Goal: Task Accomplishment & Management: Complete application form

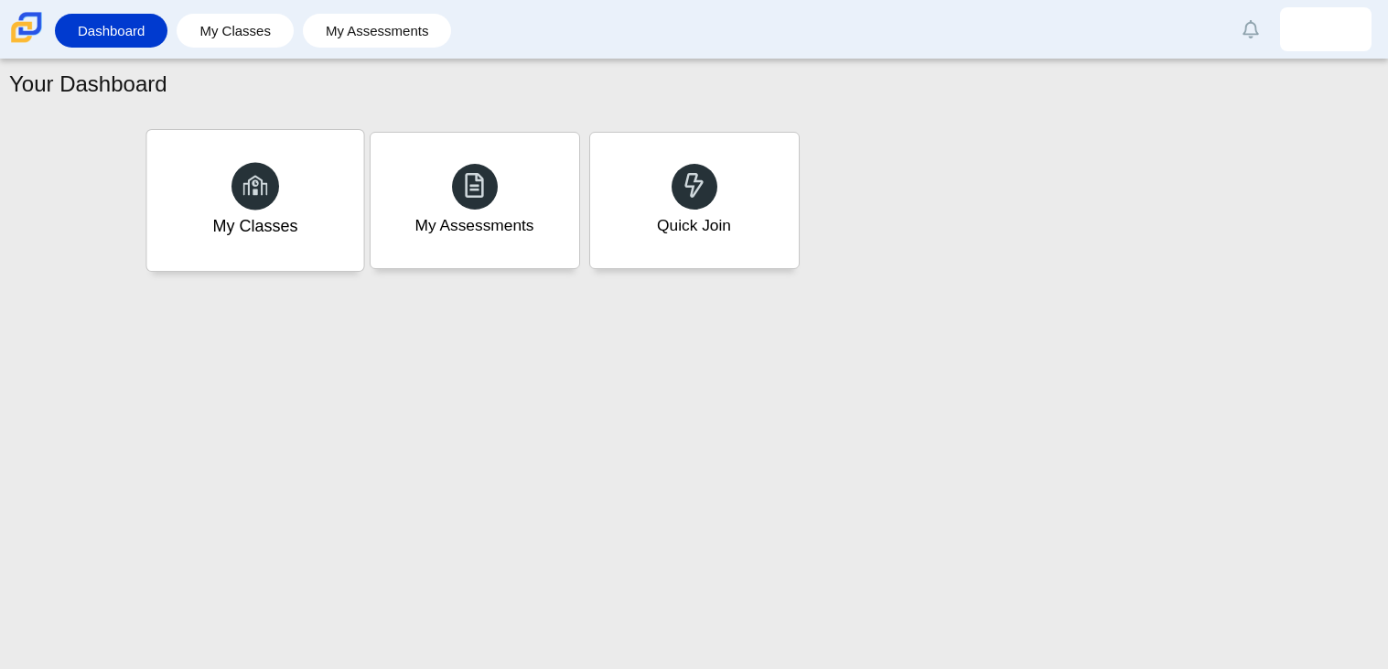
click at [227, 185] on div "My Classes" at bounding box center [254, 200] width 217 height 141
click at [710, 204] on div "Quick Join" at bounding box center [694, 200] width 217 height 141
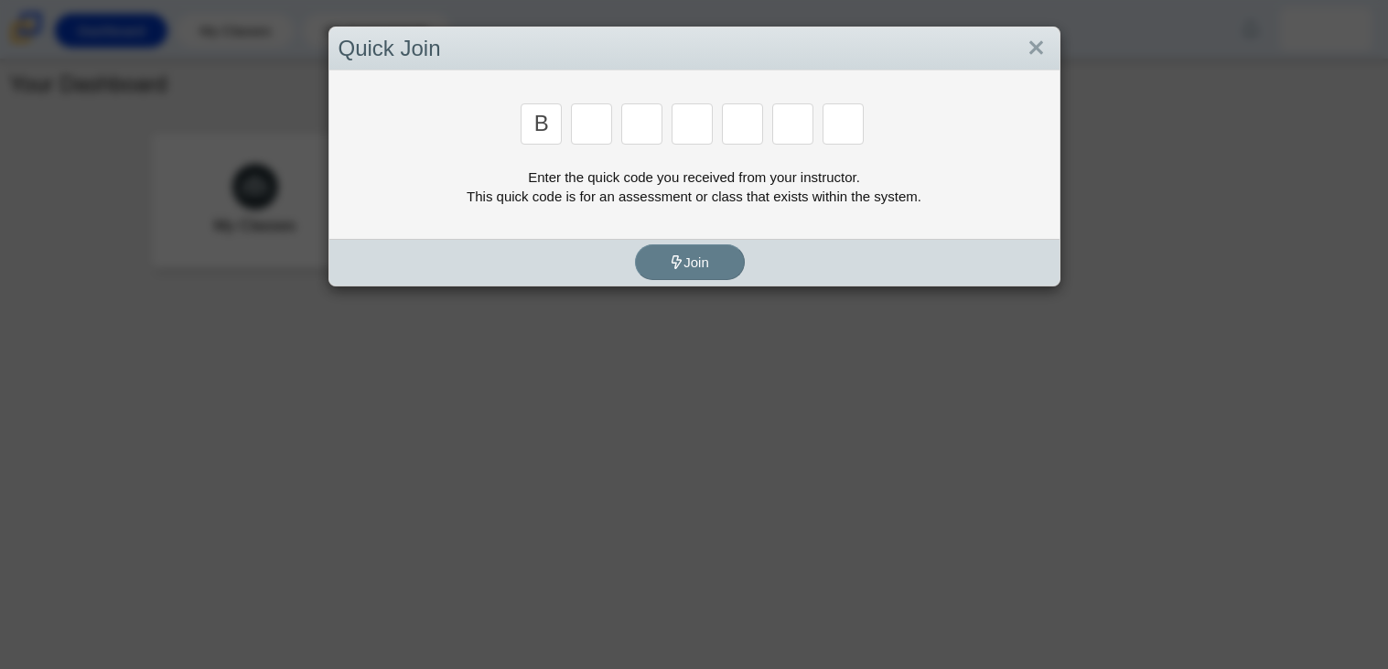
type input "b"
type input "m"
type input "3"
type input "5"
type input "3"
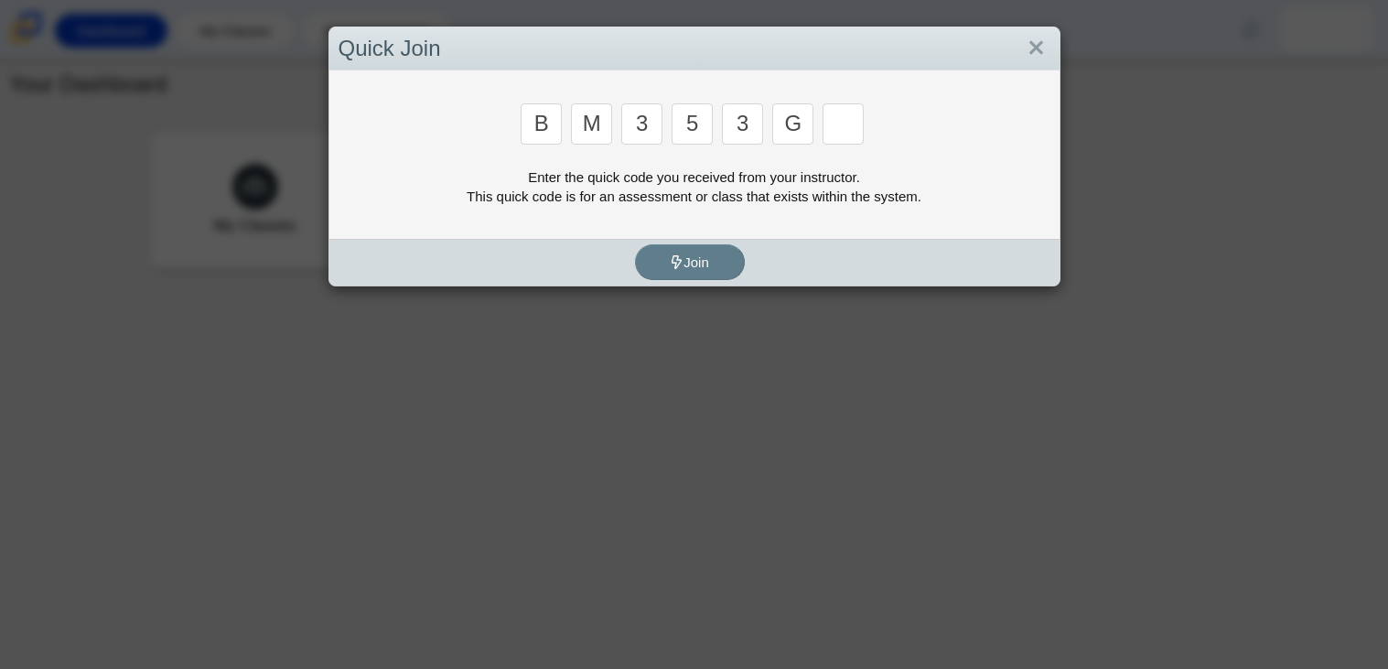
type input "g"
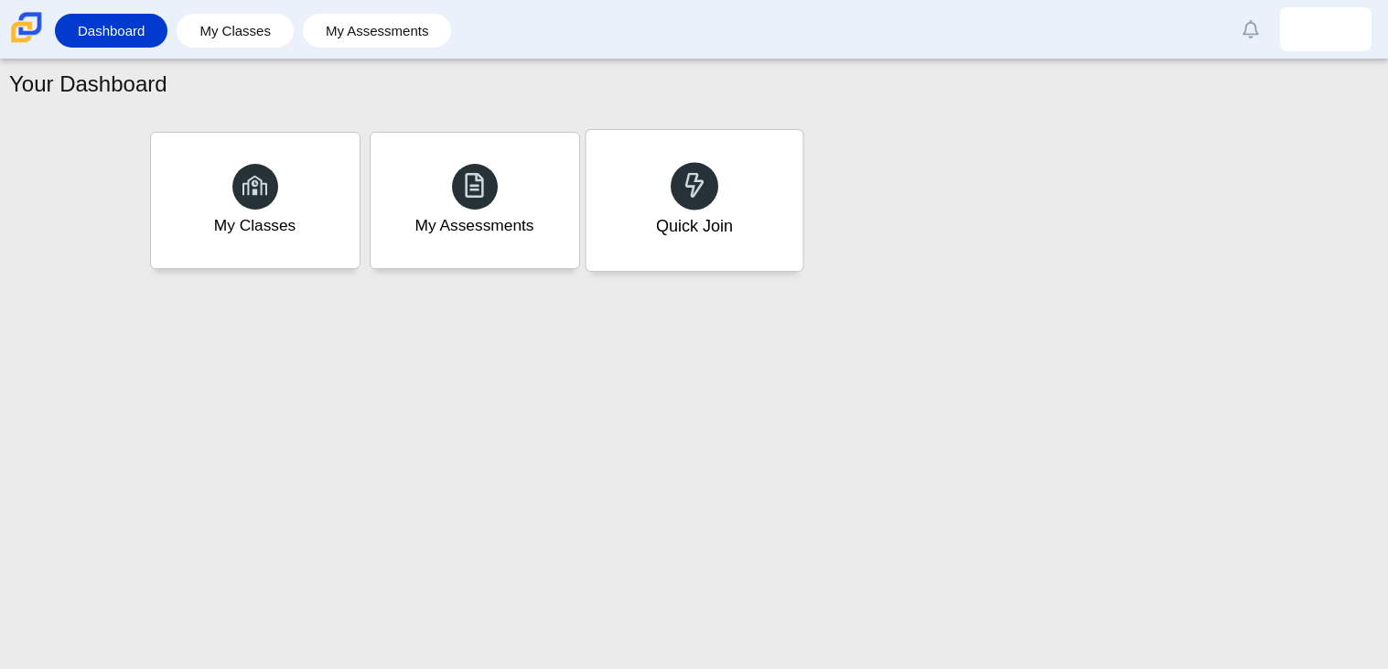
type input "b"
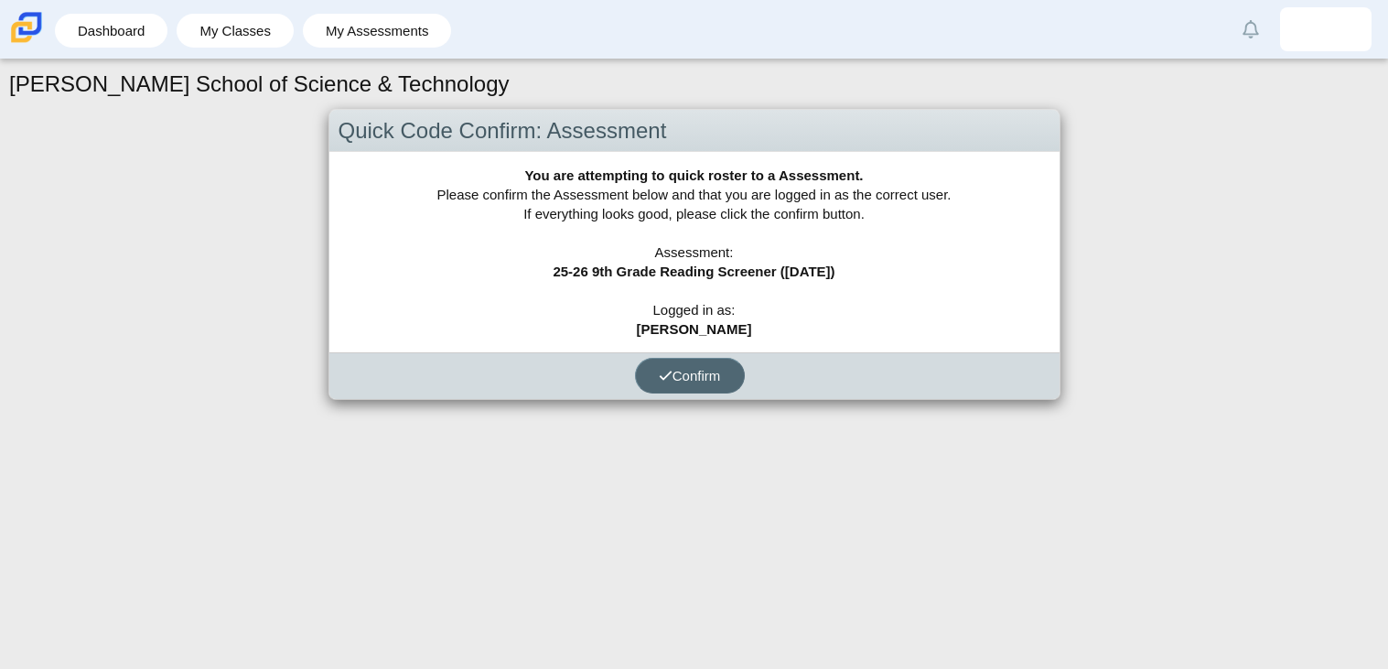
click at [710, 391] on button "Confirm" at bounding box center [690, 376] width 110 height 36
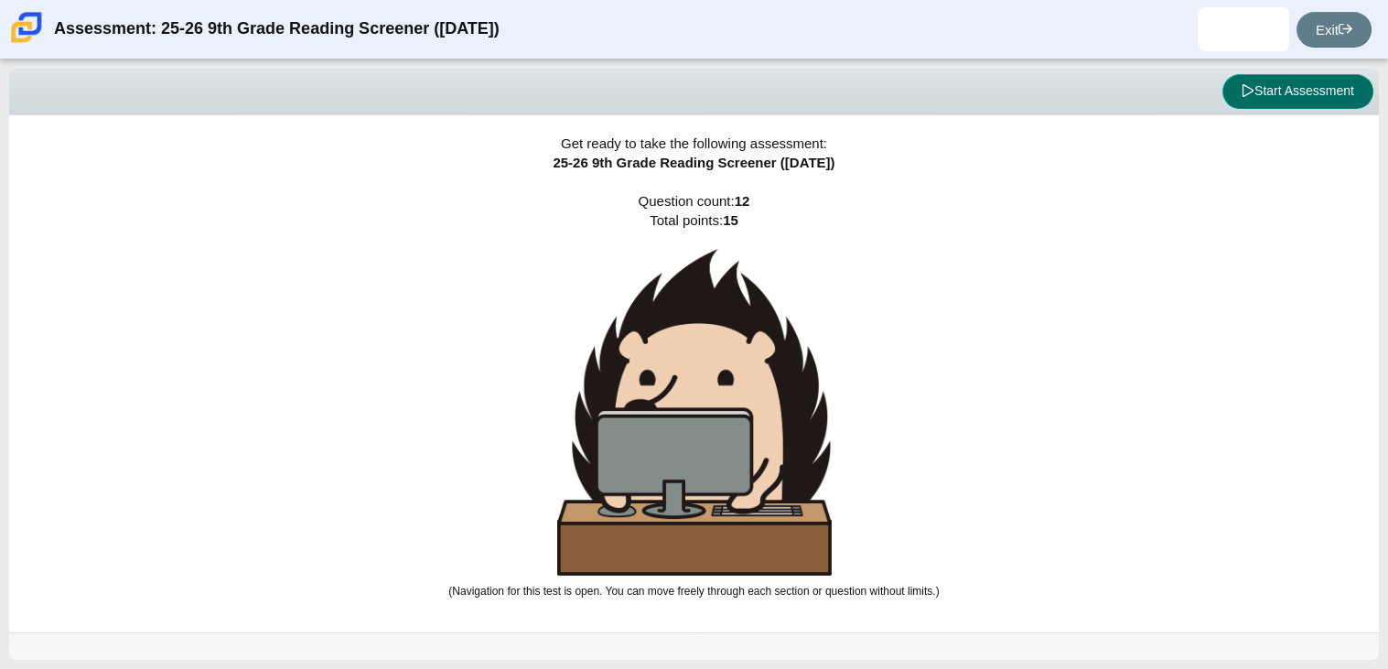
click at [1279, 97] on button "Start Assessment" at bounding box center [1297, 91] width 151 height 35
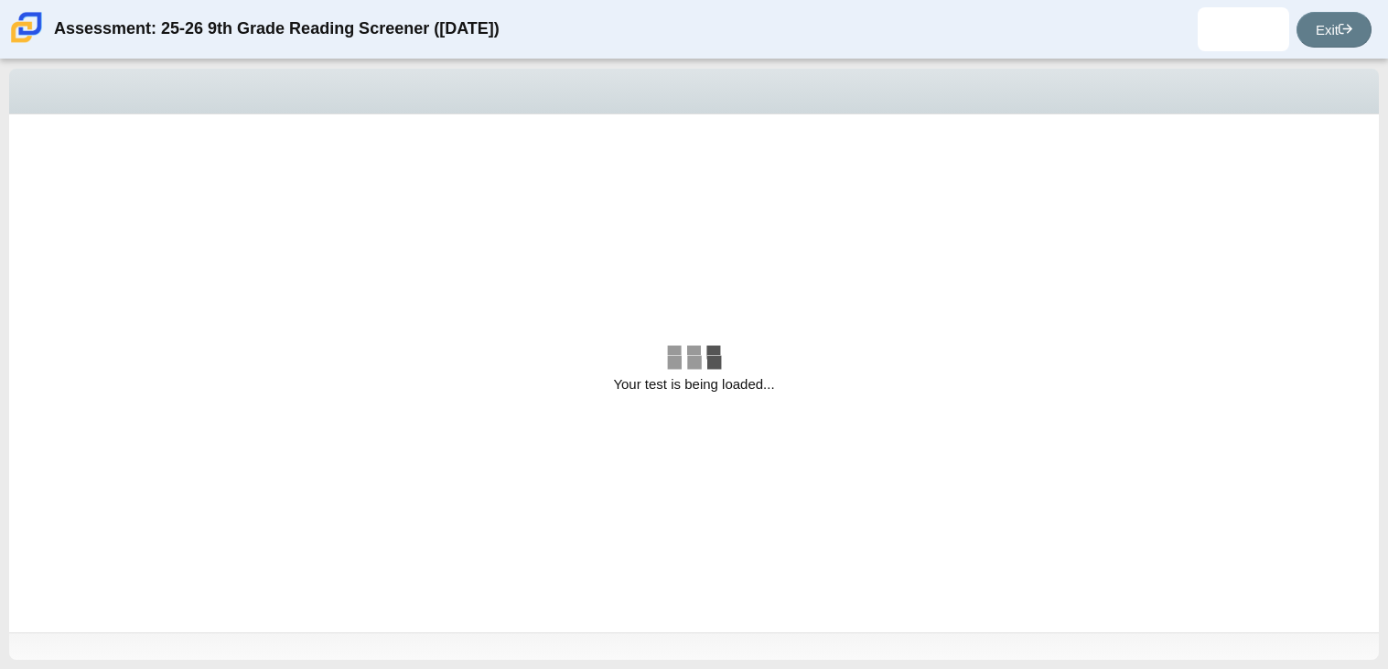
select select "ccc5b315-3c7c-471c-bf90-f22c8299c798"
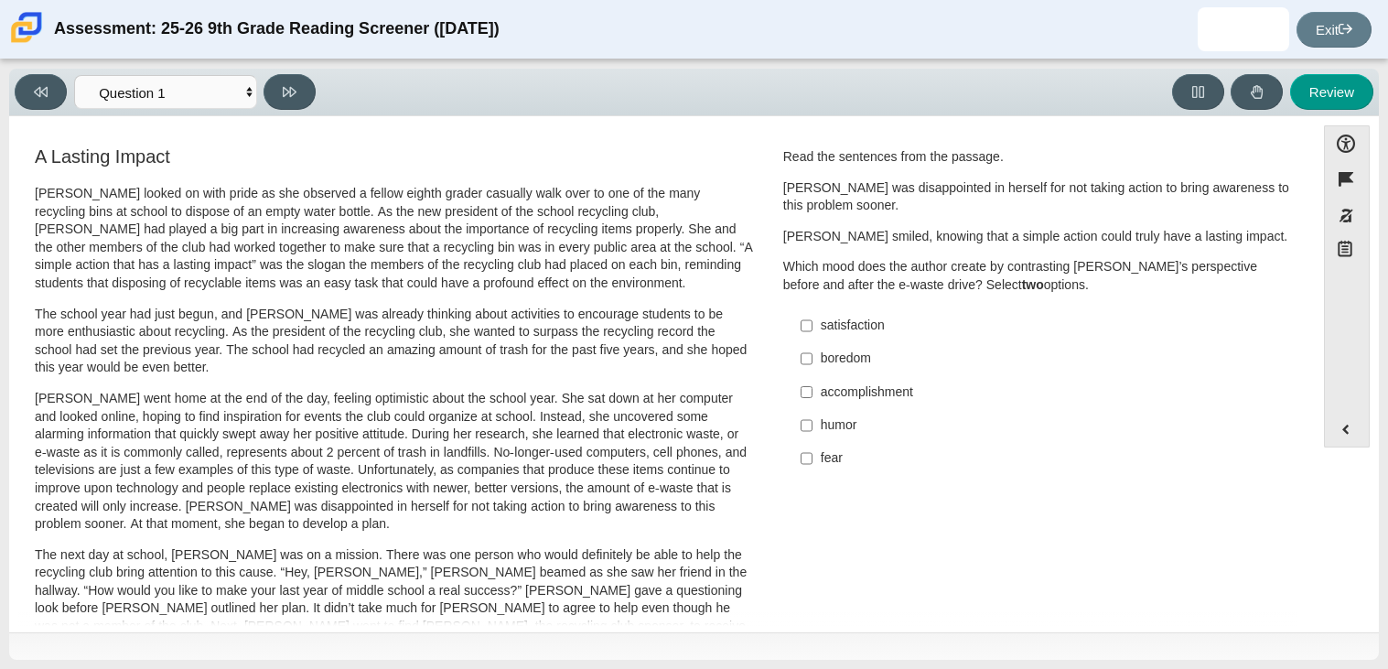
click at [870, 322] on div "satisfaction" at bounding box center [1052, 326] width 462 height 18
click at [812, 322] on input "satisfaction satisfaction" at bounding box center [807, 325] width 12 height 33
checkbox input "true"
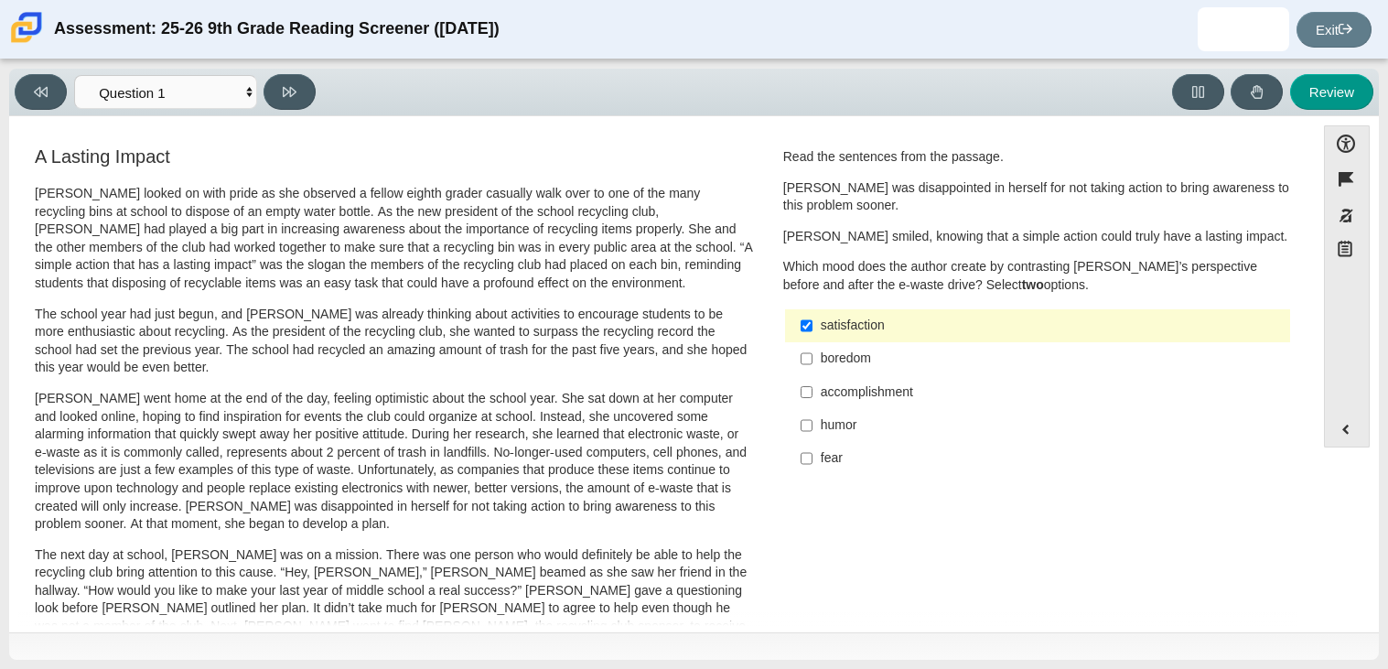
click at [861, 395] on div "accomplishment" at bounding box center [1052, 392] width 462 height 18
click at [812, 395] on input "accomplishment accomplishment" at bounding box center [807, 391] width 12 height 33
checkbox input "true"
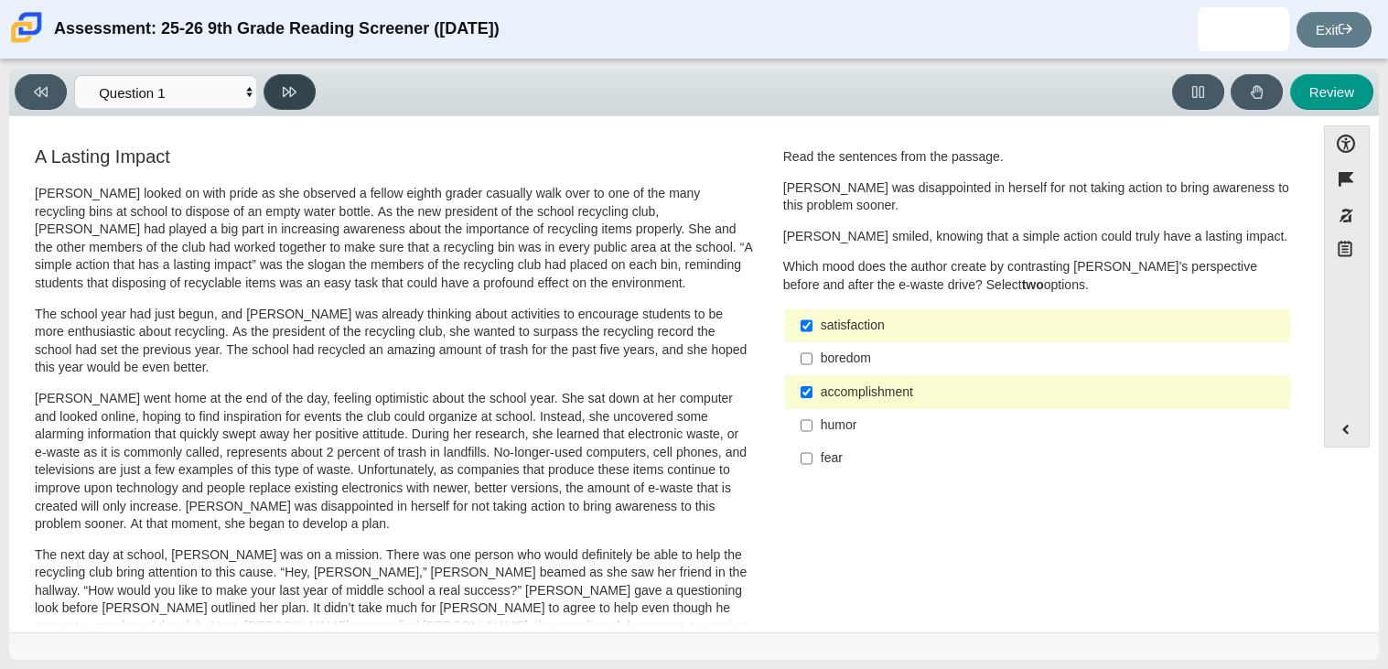
click at [285, 99] on button at bounding box center [289, 92] width 52 height 36
select select "0ff64528-ffd7-428d-b192-babfaadd44e8"
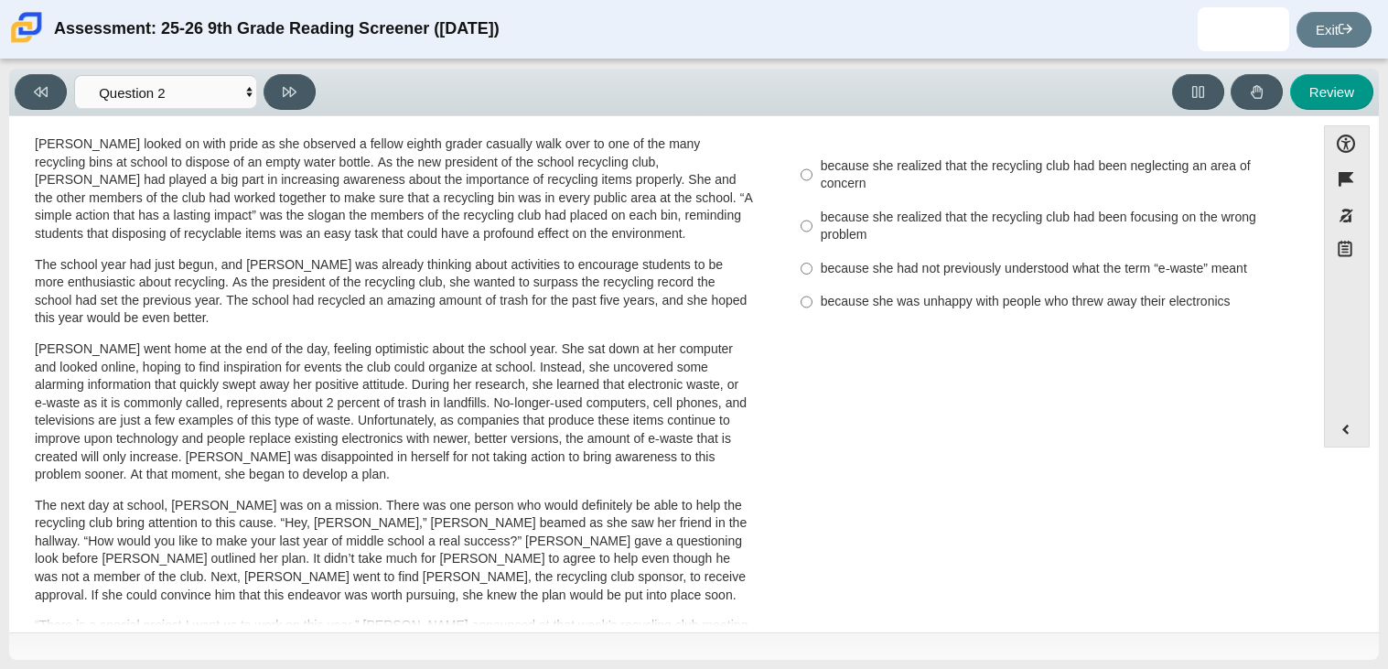
scroll to position [38, 0]
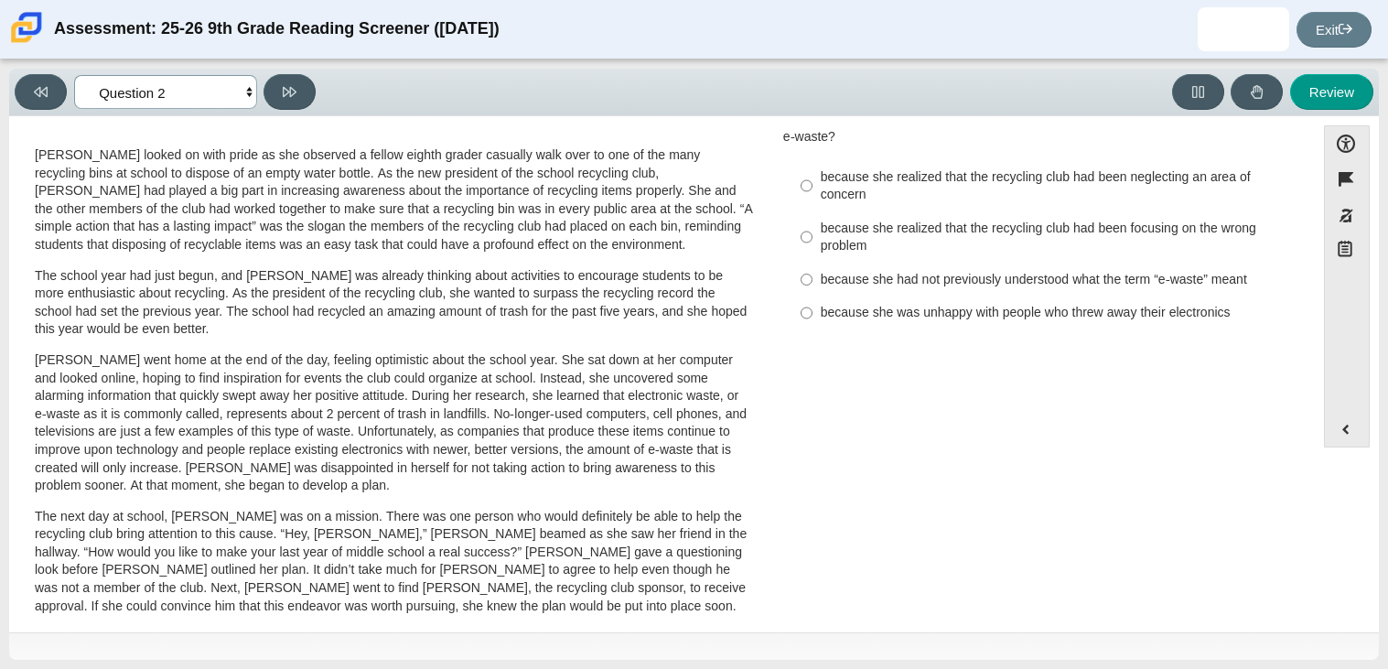
click at [217, 96] on select "Questions Question 1 Question 2 Question 3 Question 4 Question 5 Question 6 Que…" at bounding box center [165, 92] width 183 height 34
click at [207, 96] on select "Questions Question 1 Question 2 Question 3 Question 4 Question 5 Question 6 Que…" at bounding box center [165, 92] width 183 height 34
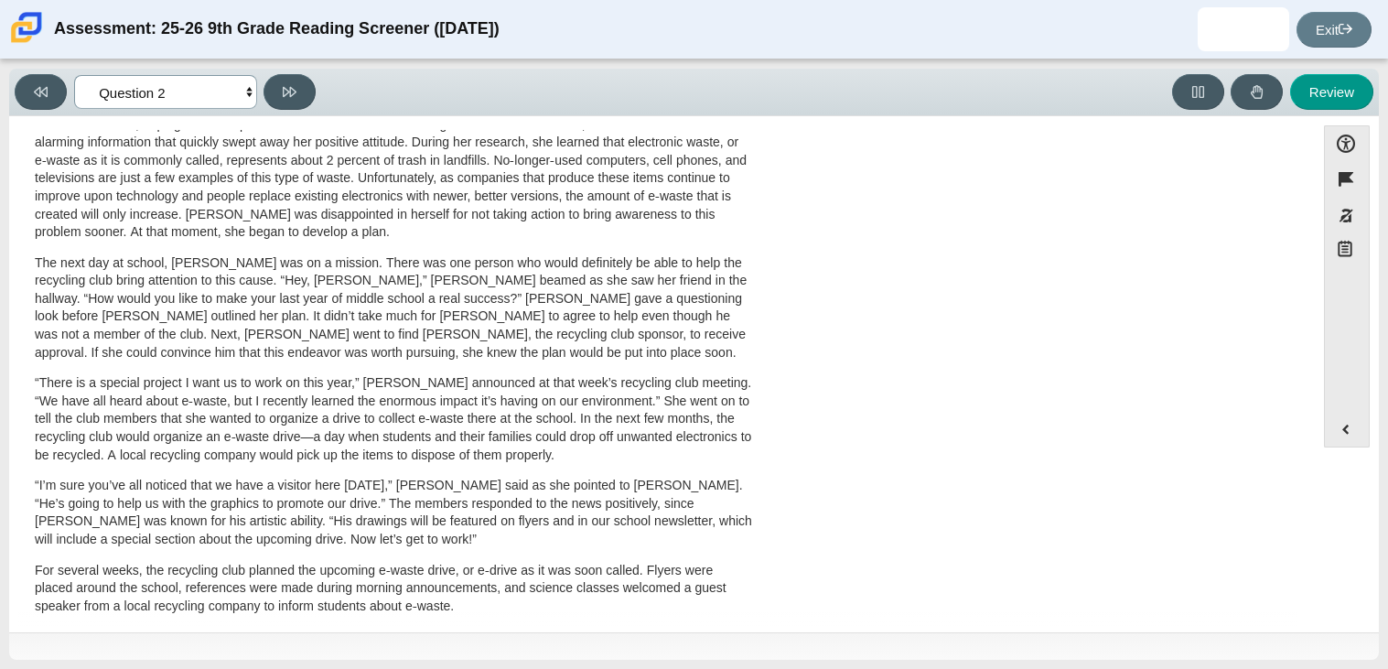
scroll to position [0, 0]
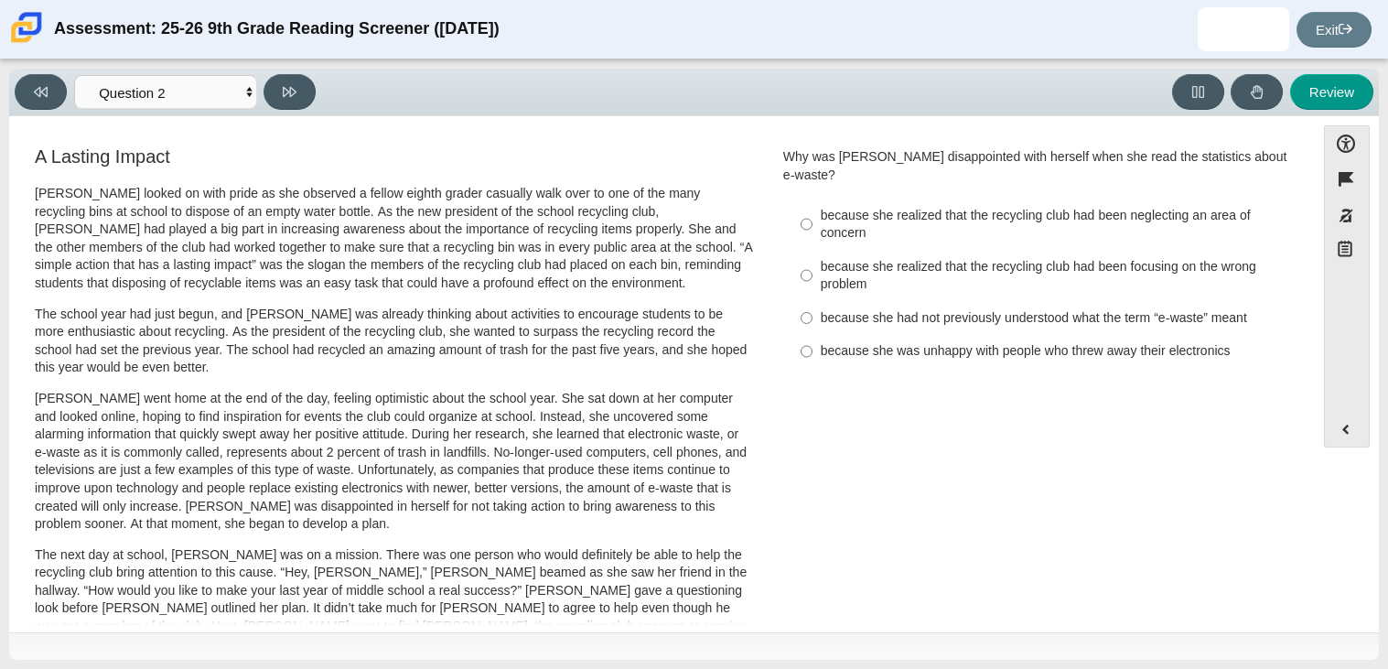
click at [878, 214] on div "because she realized that the recycling club had been neglecting an area of con…" at bounding box center [1052, 225] width 462 height 36
click at [812, 214] on input "because she realized that the recycling club had been neglecting an area of con…" at bounding box center [807, 224] width 12 height 51
radio input "true"
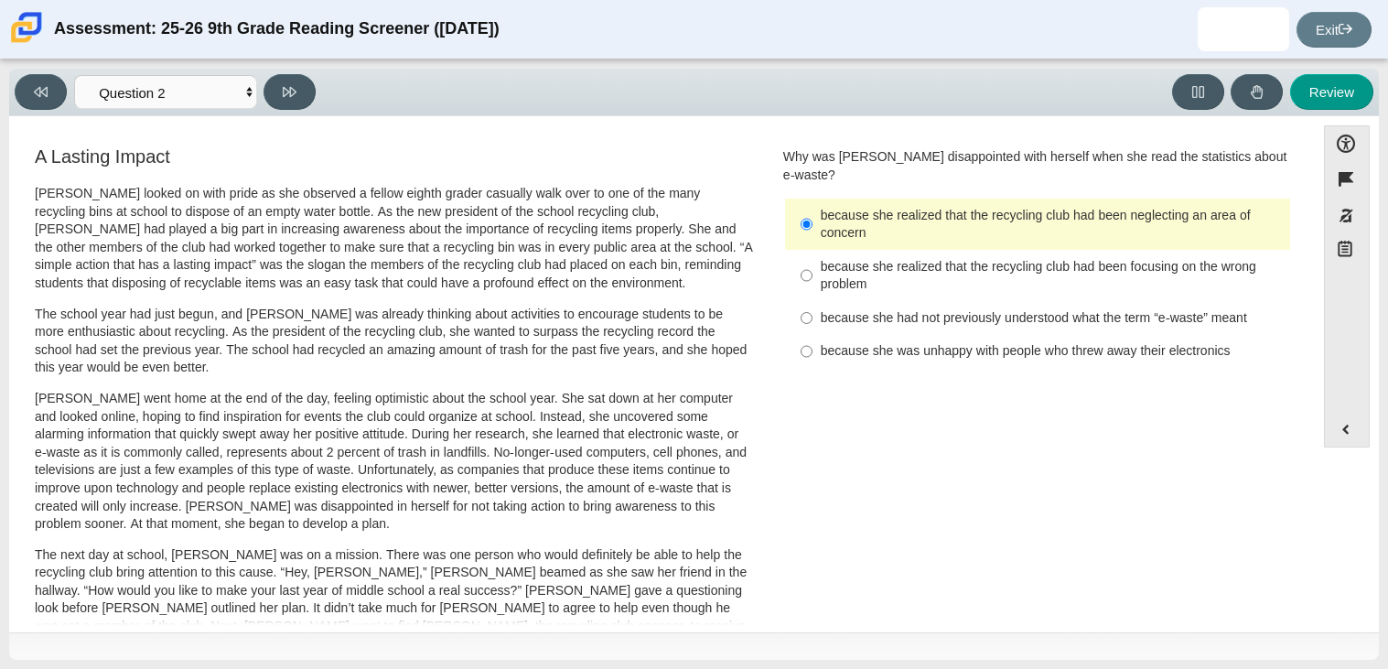
click at [257, 86] on div "Viewing Question 2 of 12 in Pacing Mode Questions Question 1 Question 2 Questio…" at bounding box center [169, 92] width 308 height 36
click at [284, 97] on icon at bounding box center [290, 92] width 14 height 14
select select "7ce3d843-6974-4858-901c-1ff39630e843"
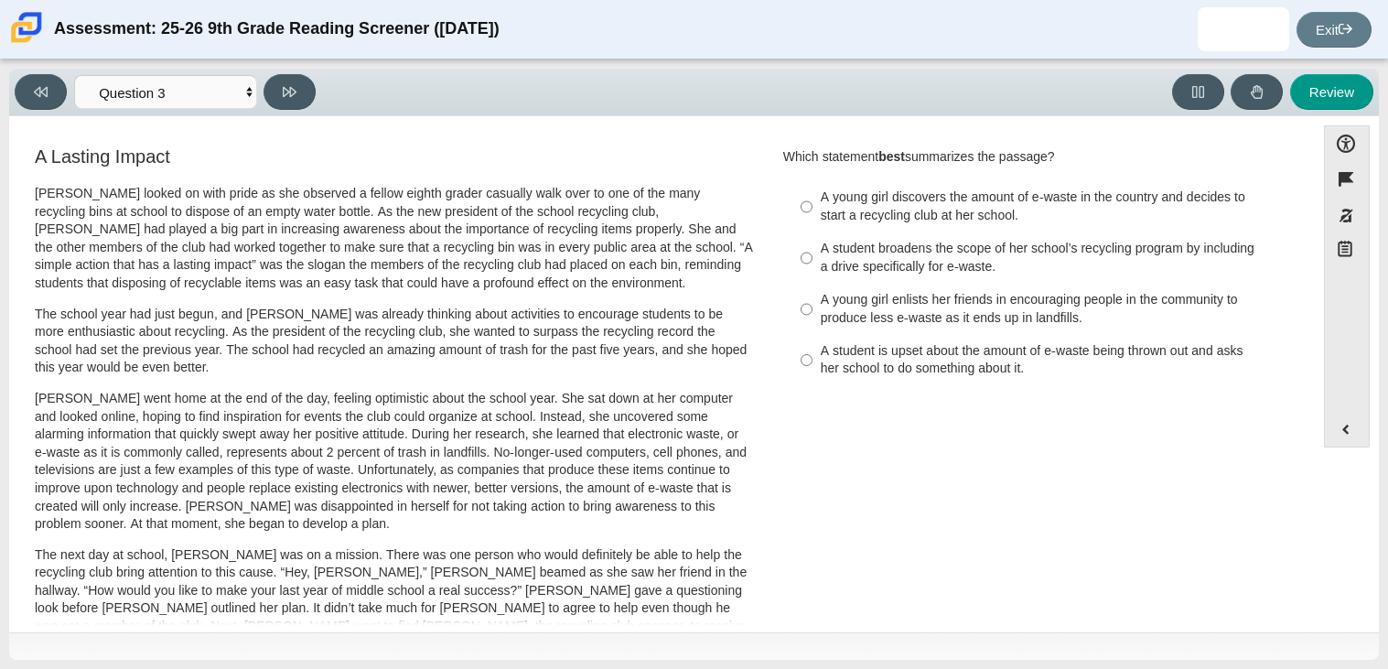
click at [908, 329] on label "A young girl enlists her friends in encouraging people in the community to prod…" at bounding box center [1039, 309] width 502 height 51
click at [812, 329] on input "A young girl enlists her friends in encouraging people in the community to prod…" at bounding box center [807, 309] width 12 height 51
radio input "true"
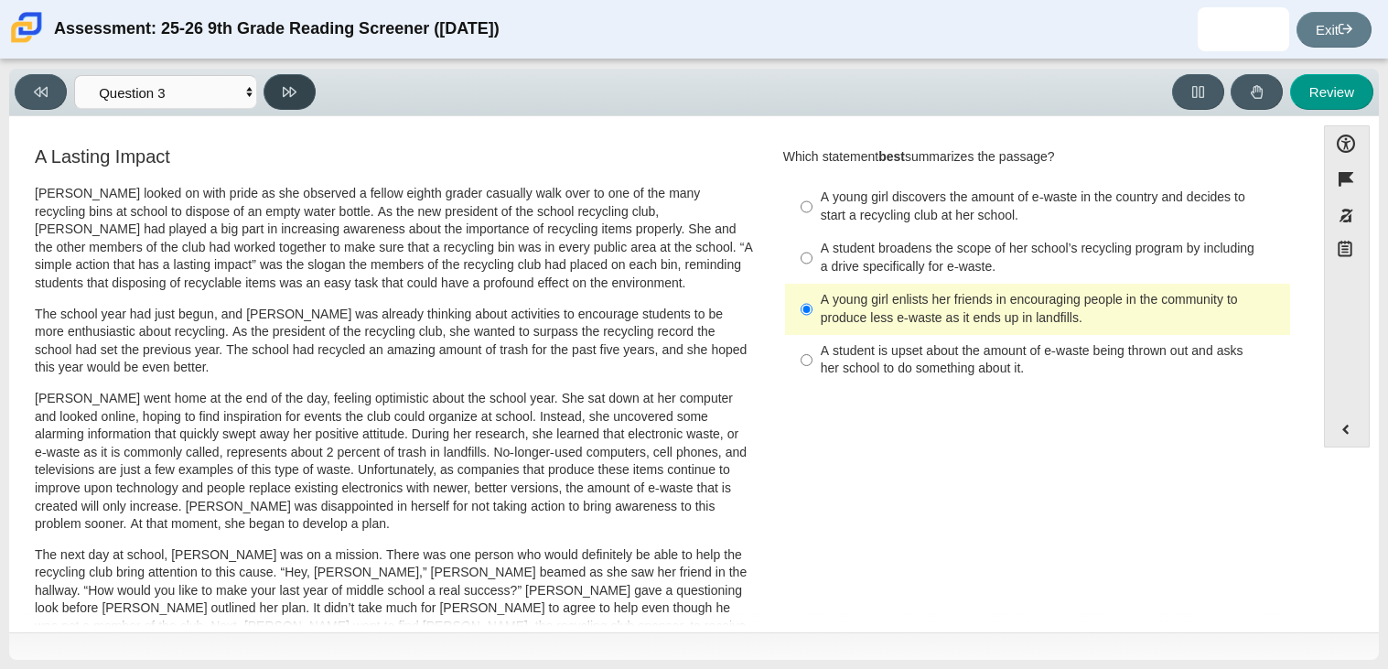
click at [274, 88] on button at bounding box center [289, 92] width 52 height 36
select select "ca9ea0f1-49c5-4bd1-83b0-472c18652b42"
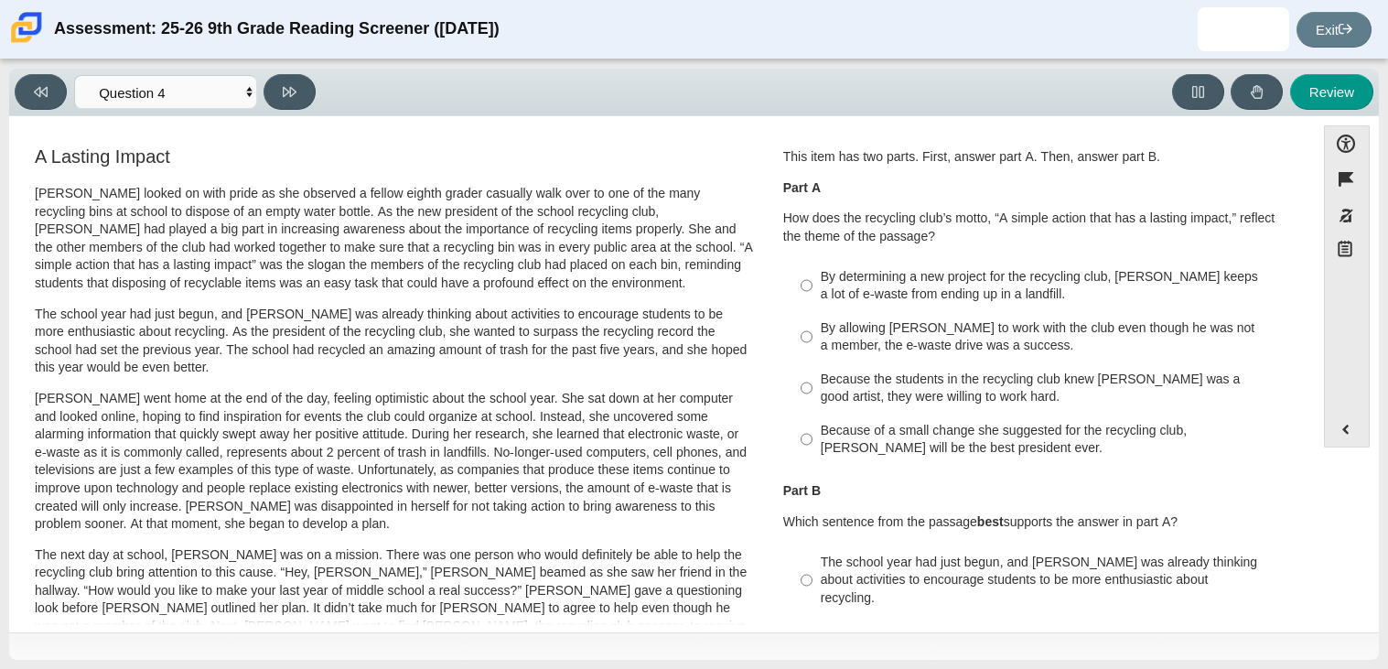
click at [837, 361] on label "By allowing [PERSON_NAME] to work with the club even though he was not a member…" at bounding box center [1039, 336] width 502 height 51
click at [812, 361] on input "By allowing [PERSON_NAME] to work with the club even though he was not a member…" at bounding box center [807, 336] width 12 height 51
radio input "true"
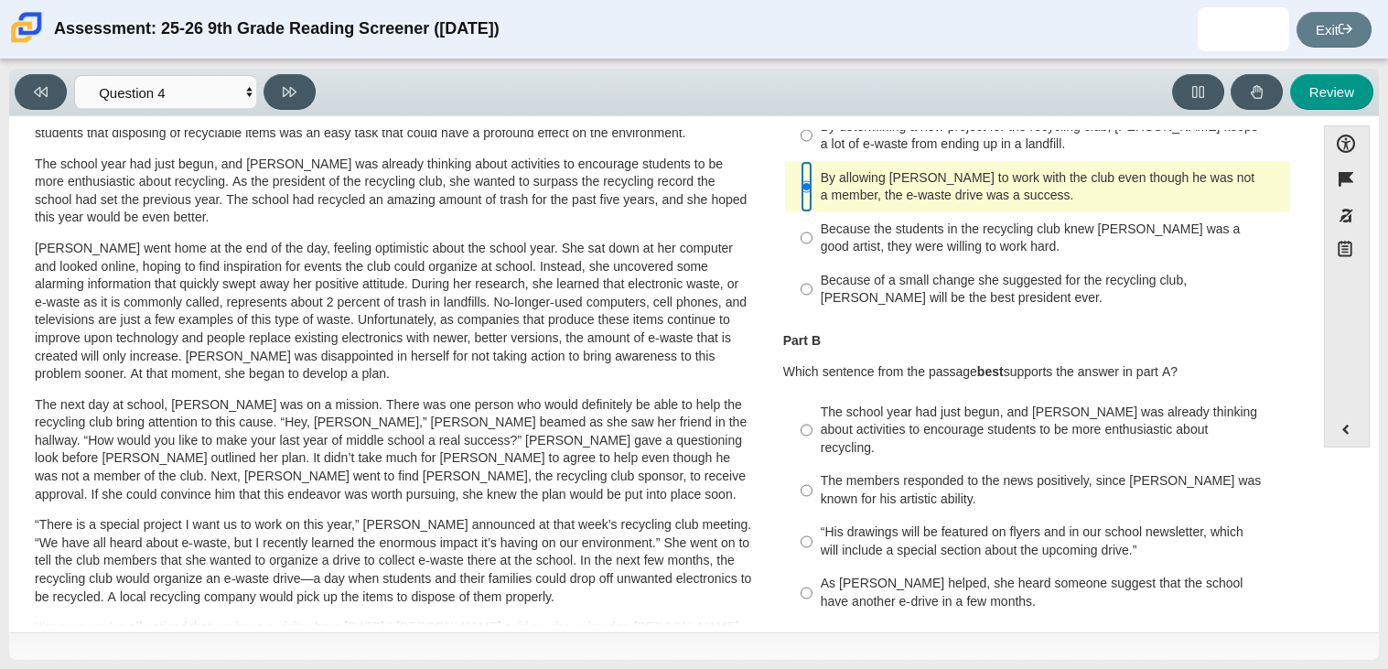
scroll to position [149, 0]
drag, startPoint x: 959, startPoint y: 531, endPoint x: 890, endPoint y: 511, distance: 71.3
click at [890, 524] on div "“His drawings will be featured on flyers and in our school newsletter, which wi…" at bounding box center [1052, 542] width 462 height 36
click at [733, 486] on p "The next day at school, [PERSON_NAME] was on a mission. There was one person wh…" at bounding box center [394, 451] width 718 height 108
click at [801, 525] on input "“His drawings will be featured on flyers and in our school newsletter, which wi…" at bounding box center [807, 542] width 12 height 51
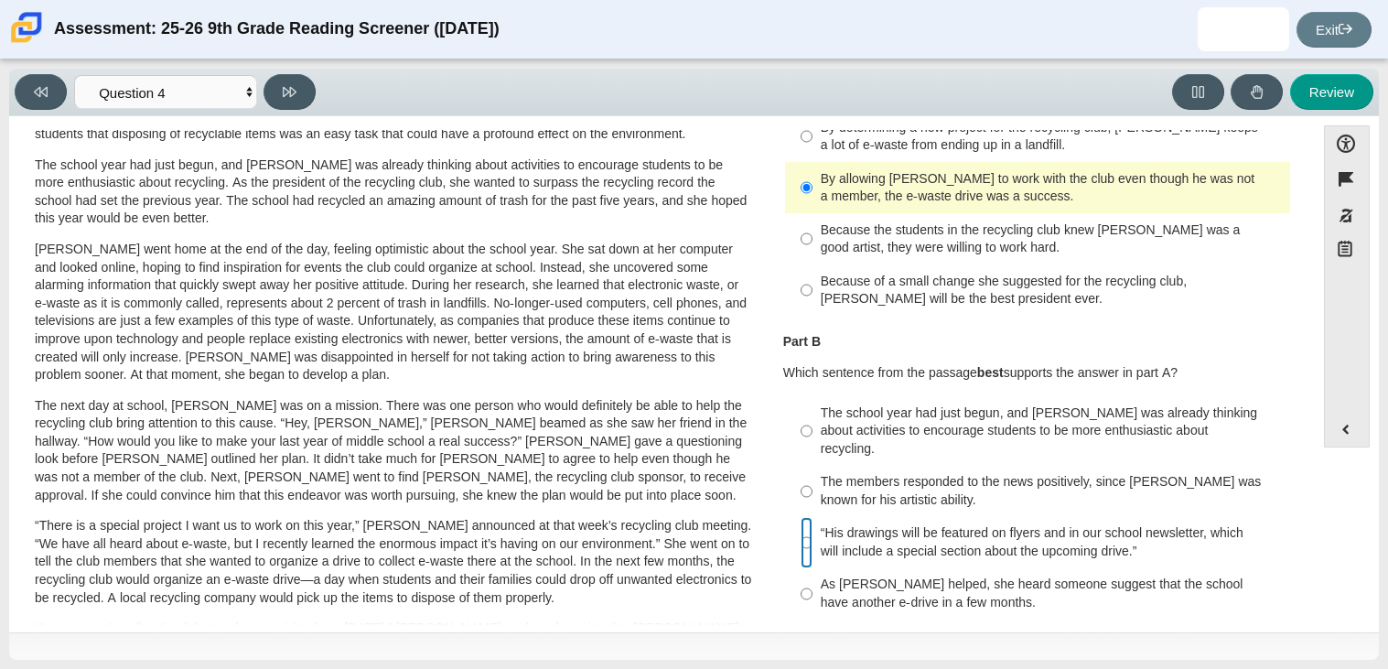
radio input "true"
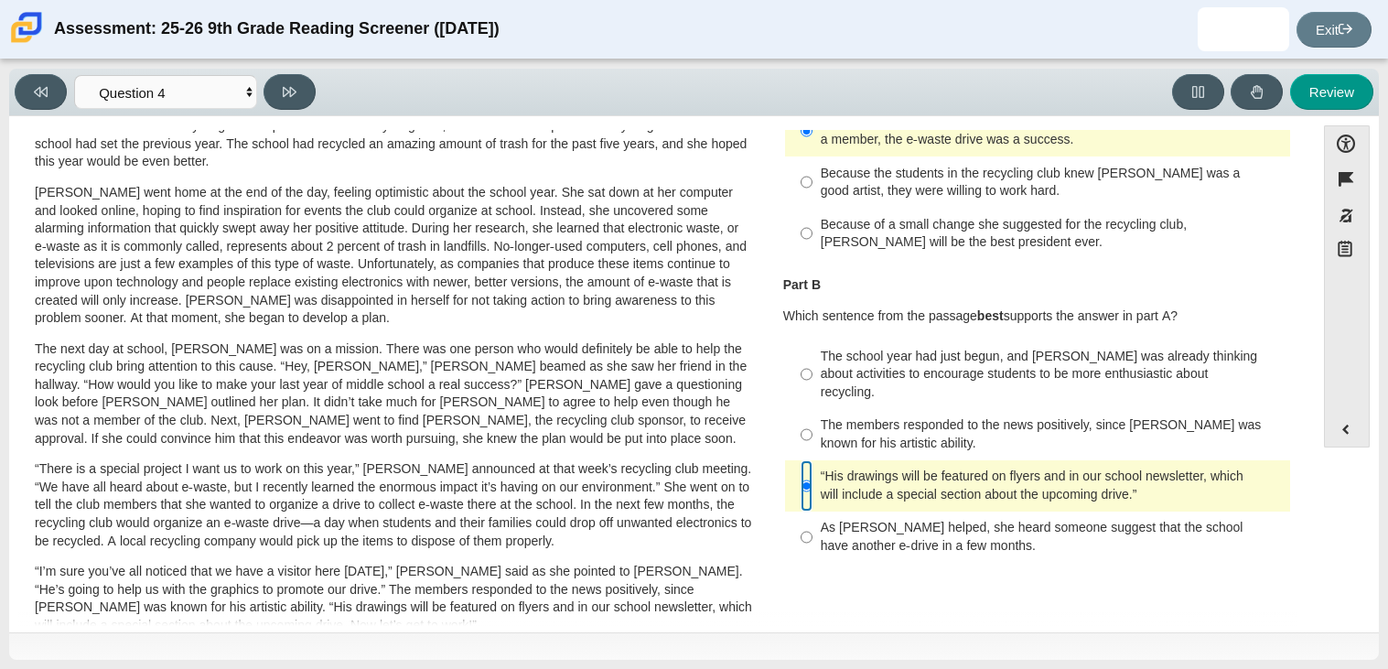
scroll to position [0, 0]
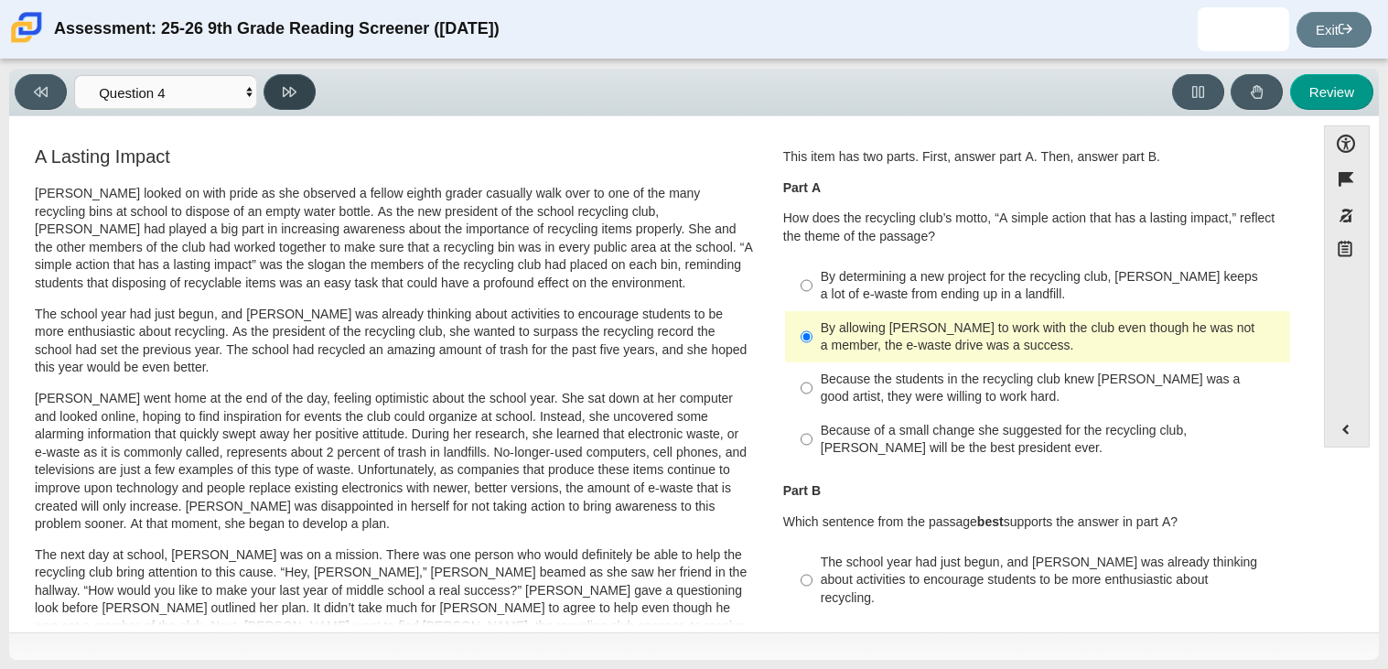
click at [284, 91] on icon at bounding box center [290, 92] width 14 height 10
select select "e41f1a79-e29f-4095-8030-a53364015bed"
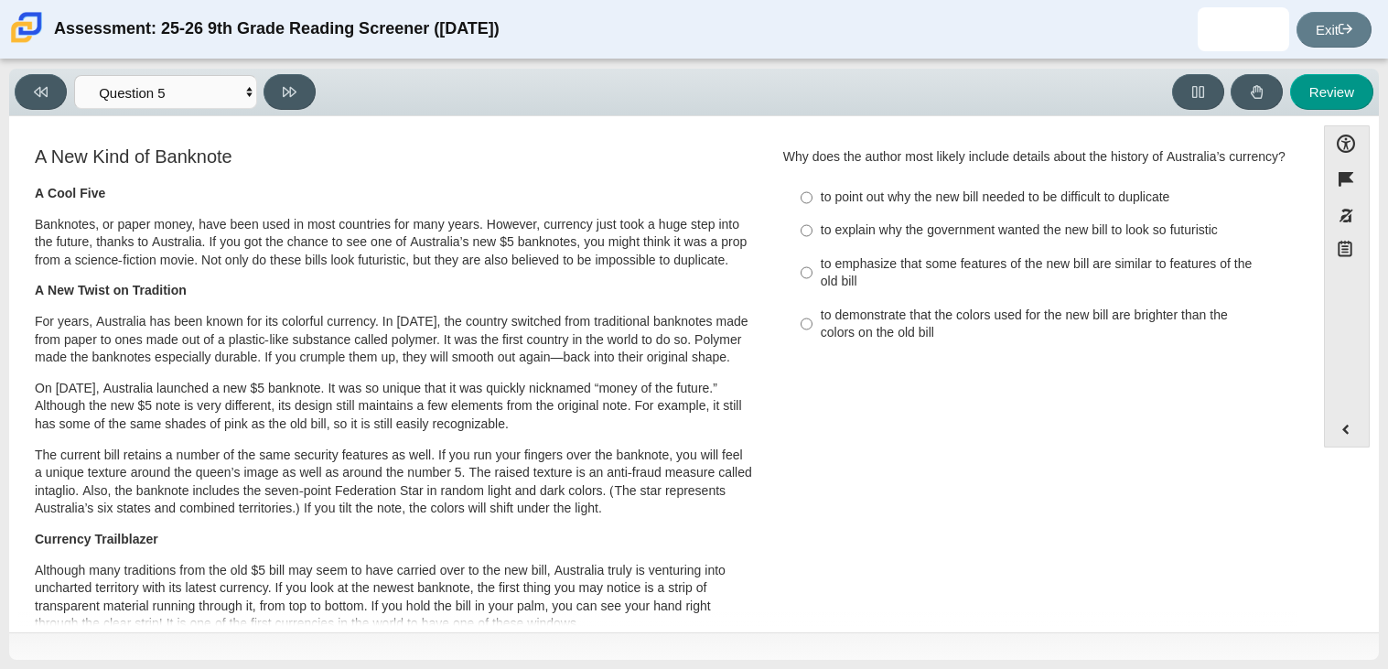
click at [920, 265] on div "to emphasize that some features of the new bill are similar to features of the …" at bounding box center [1052, 273] width 462 height 36
click at [812, 265] on input "to emphasize that some features of the new bill are similar to features of the …" at bounding box center [807, 272] width 12 height 51
radio input "true"
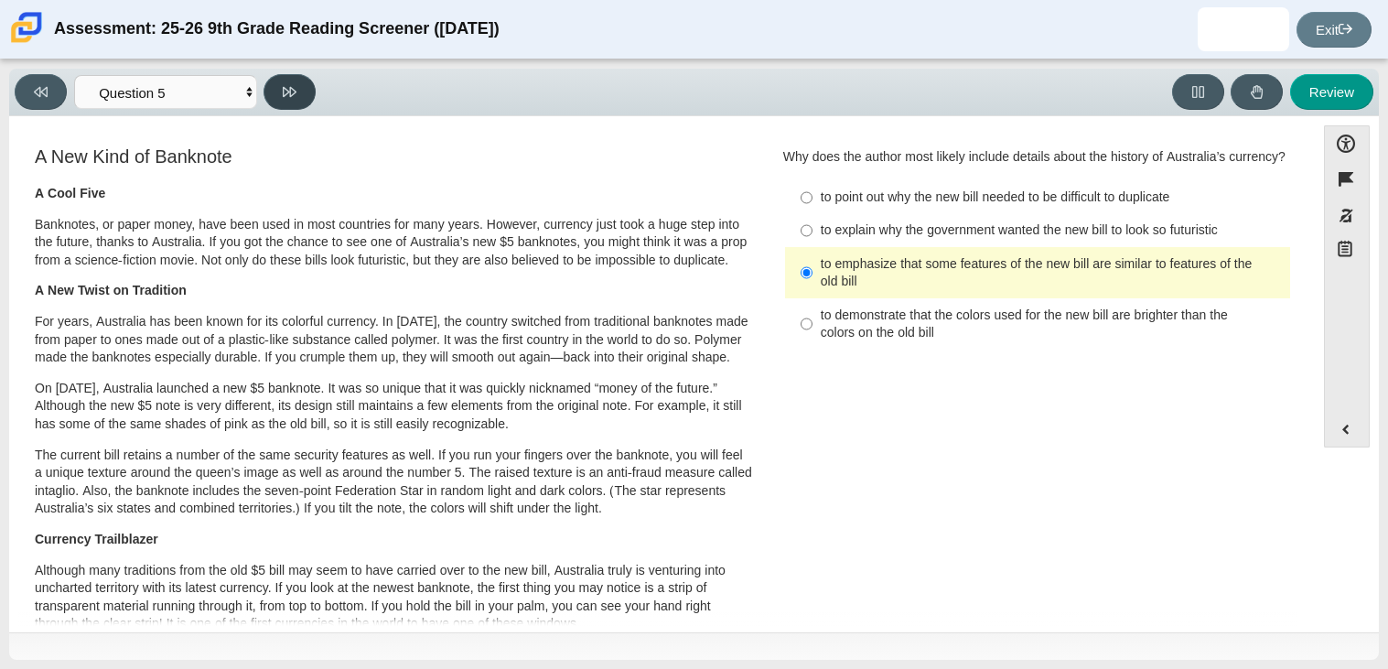
click at [304, 97] on button at bounding box center [289, 92] width 52 height 36
select select "69146e31-7b3d-4a3e-9ce6-f30c24342ae0"
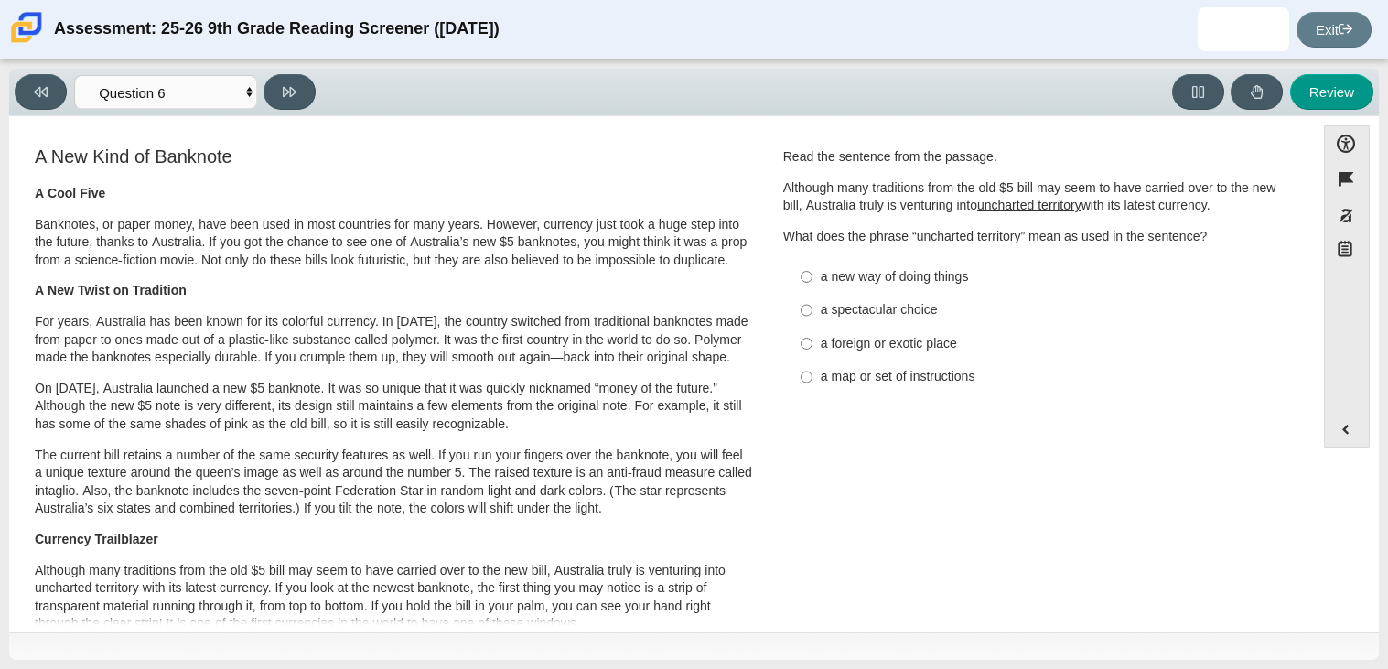
click at [897, 336] on div "a foreign or exotic place" at bounding box center [1052, 344] width 462 height 18
click at [812, 336] on input "a foreign or exotic place a foreign or exotic place" at bounding box center [807, 343] width 12 height 33
radio input "true"
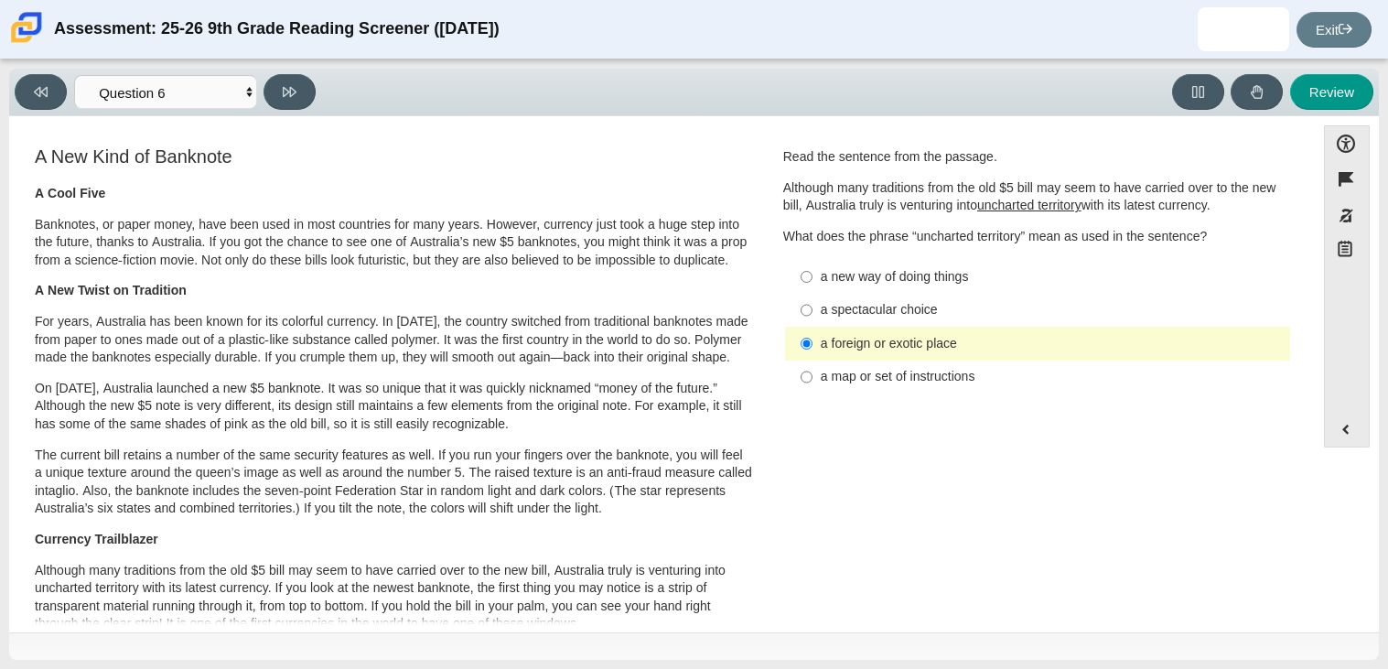
click at [311, 130] on div "Feature A New Kind of Banknote A Cool Five Banknotes, or paper money, have been…" at bounding box center [661, 670] width 1287 height 1081
click at [296, 108] on button at bounding box center [289, 92] width 52 height 36
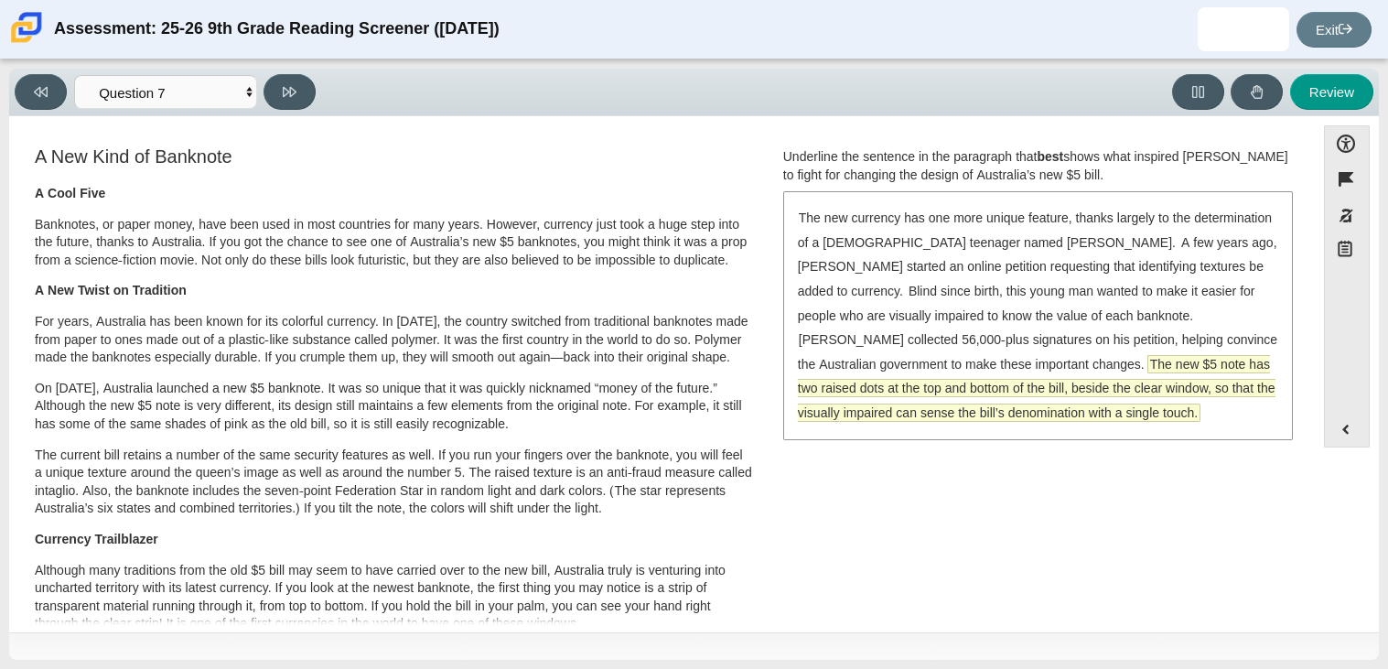
click at [1109, 366] on span "The new $5 note has two raised dots at the top and bottom of the bill, beside t…" at bounding box center [1037, 388] width 478 height 65
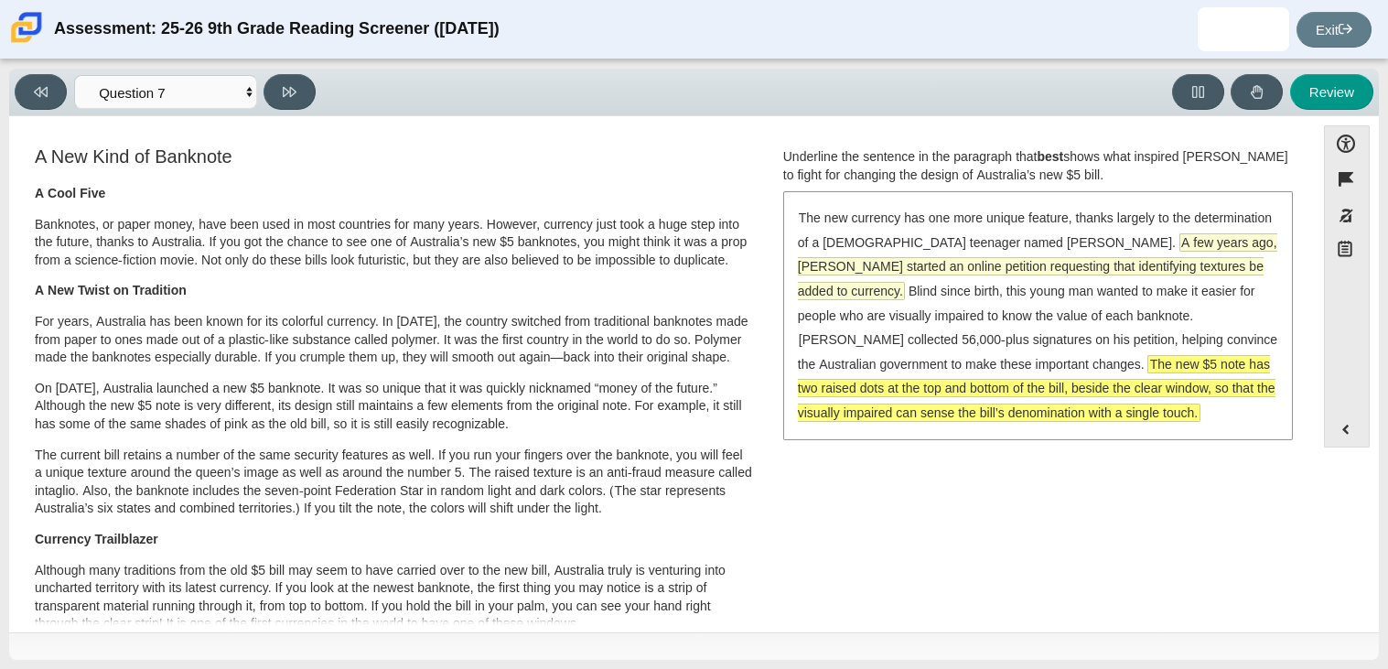
click at [1007, 274] on span "A few years ago, [PERSON_NAME] started an online petition requesting that ident…" at bounding box center [1037, 266] width 479 height 65
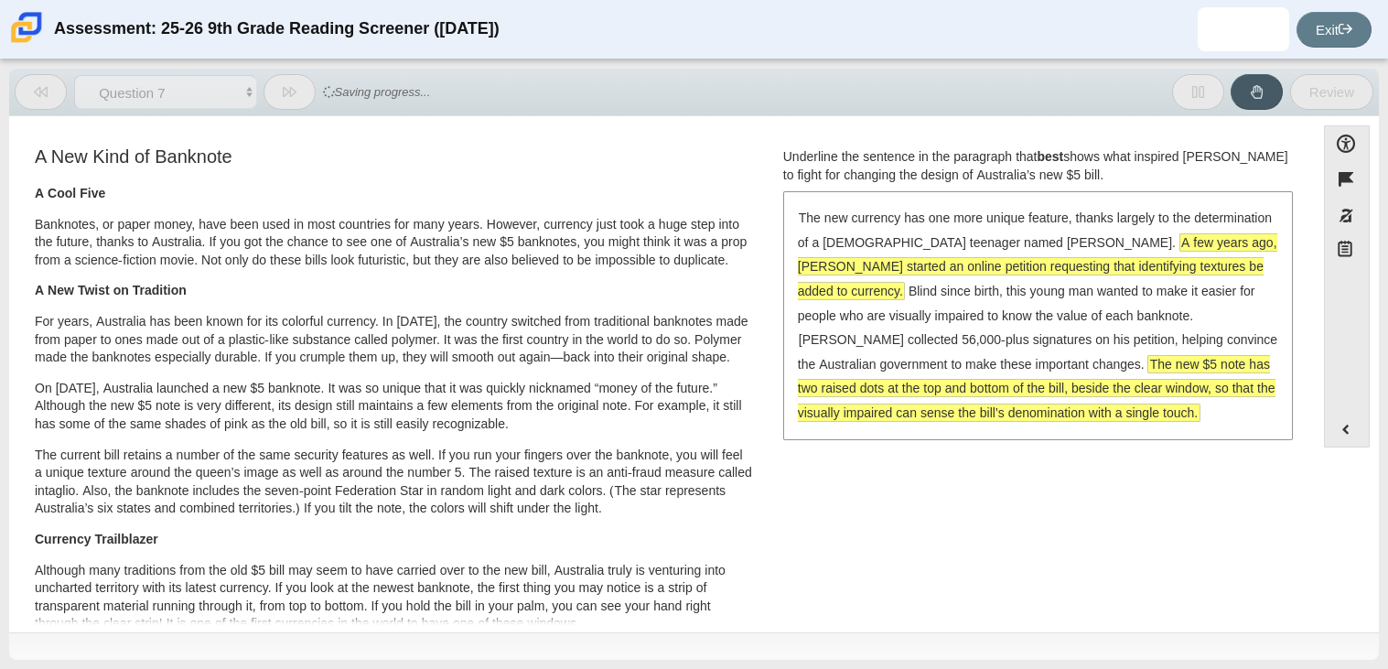
click at [964, 389] on span "The new $5 note has two raised dots at the top and bottom of the bill, beside t…" at bounding box center [1037, 388] width 478 height 65
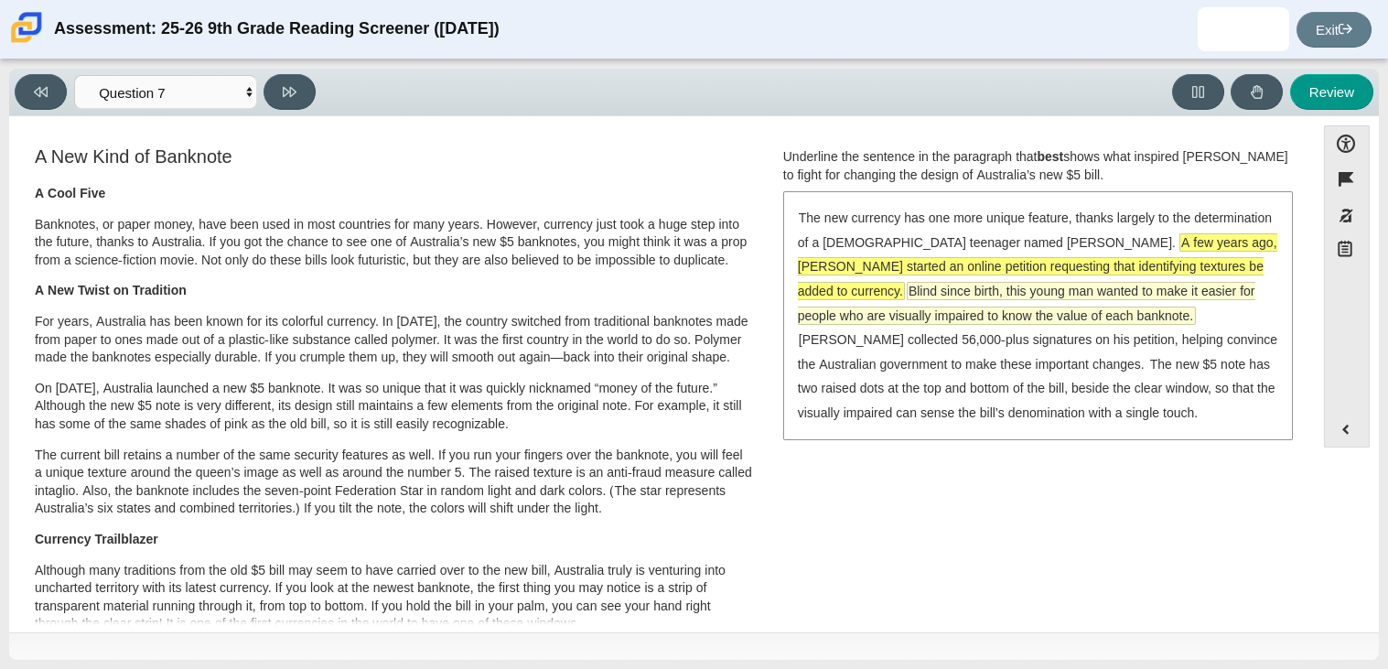
click at [880, 290] on span "Blind since birth, this young man wanted to make it easier for people who are v…" at bounding box center [1026, 303] width 457 height 41
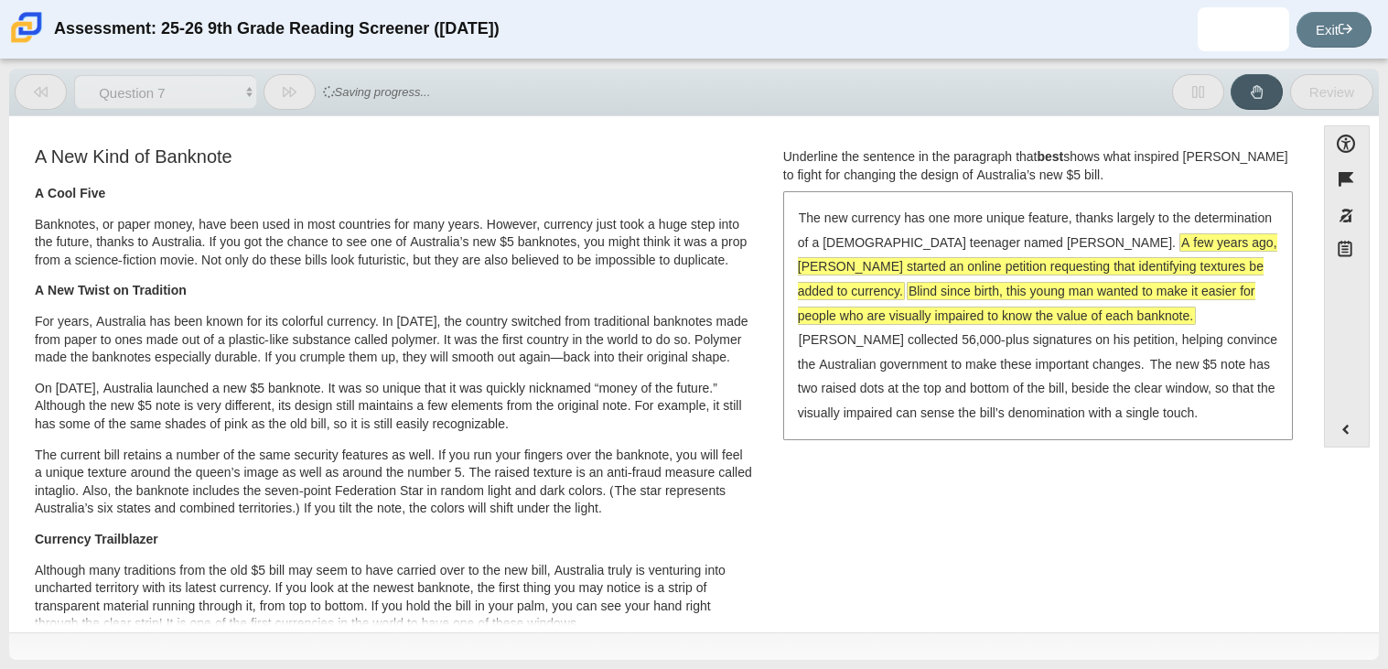
click at [971, 261] on span "A few years ago, [PERSON_NAME] started an online petition requesting that ident…" at bounding box center [1037, 266] width 479 height 65
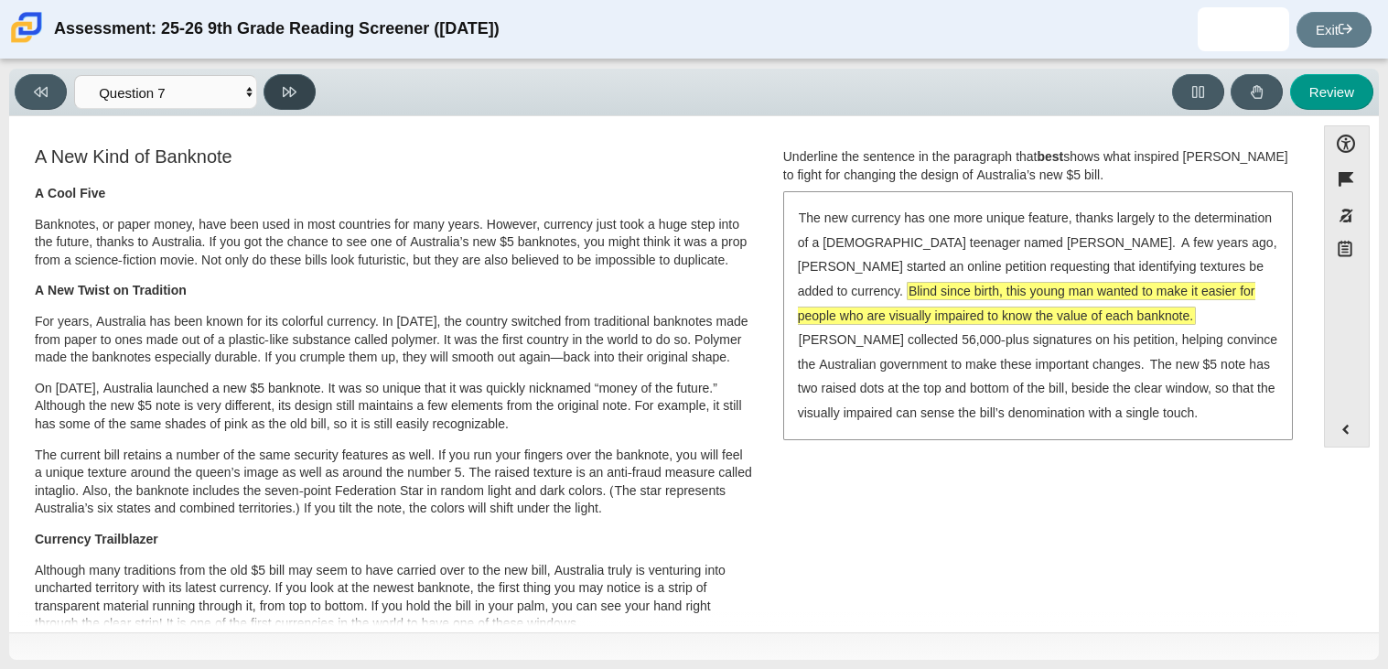
click at [285, 94] on icon at bounding box center [290, 92] width 14 height 10
select select "ea8338c2-a6a3-418e-a305-2b963b54a290"
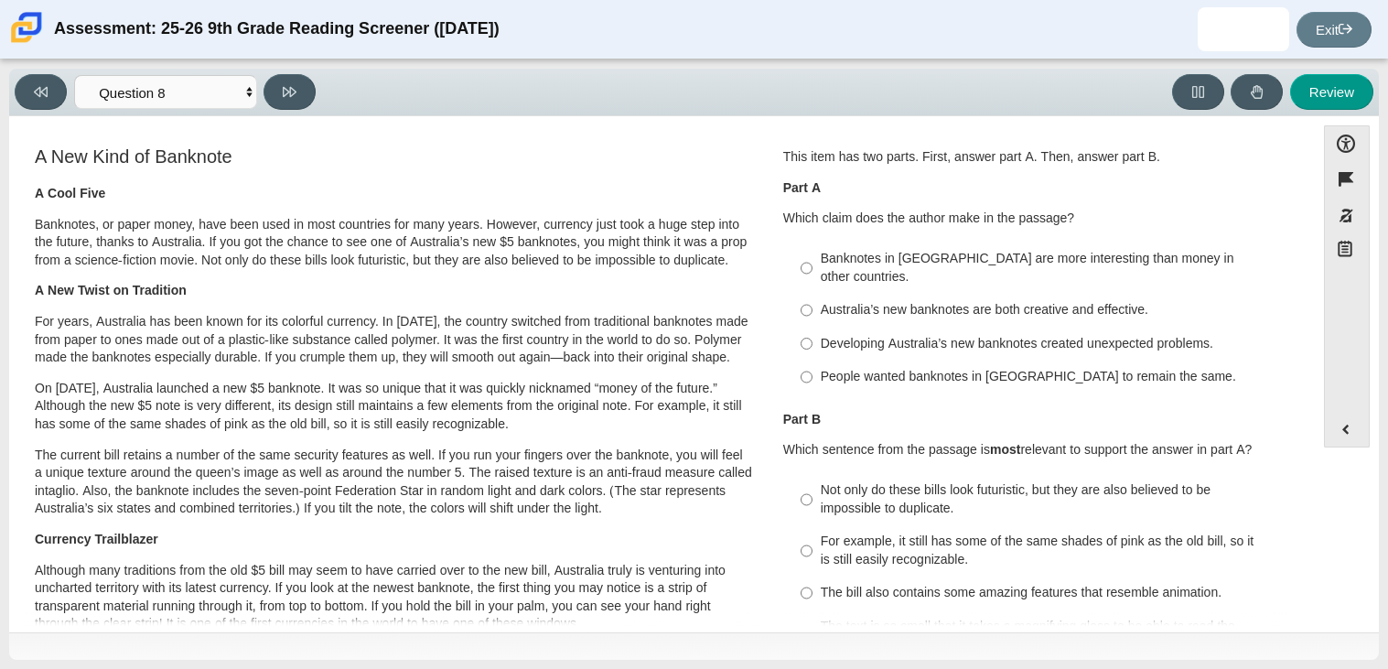
click at [808, 294] on label "Australia’s new banknotes are both creative and effective. Australia’s new bank…" at bounding box center [1039, 310] width 502 height 33
click at [808, 294] on input "Australia’s new banknotes are both creative and effective. Australia’s new bank…" at bounding box center [807, 310] width 12 height 33
radio input "true"
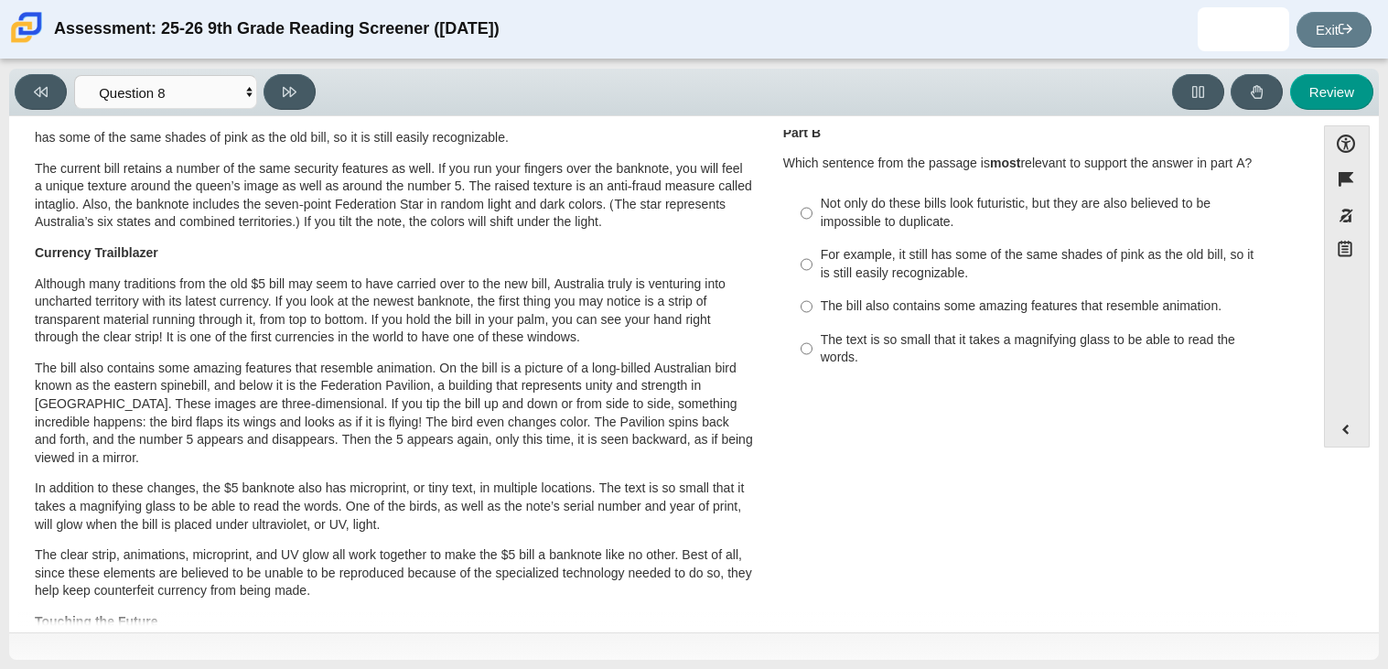
scroll to position [289, 0]
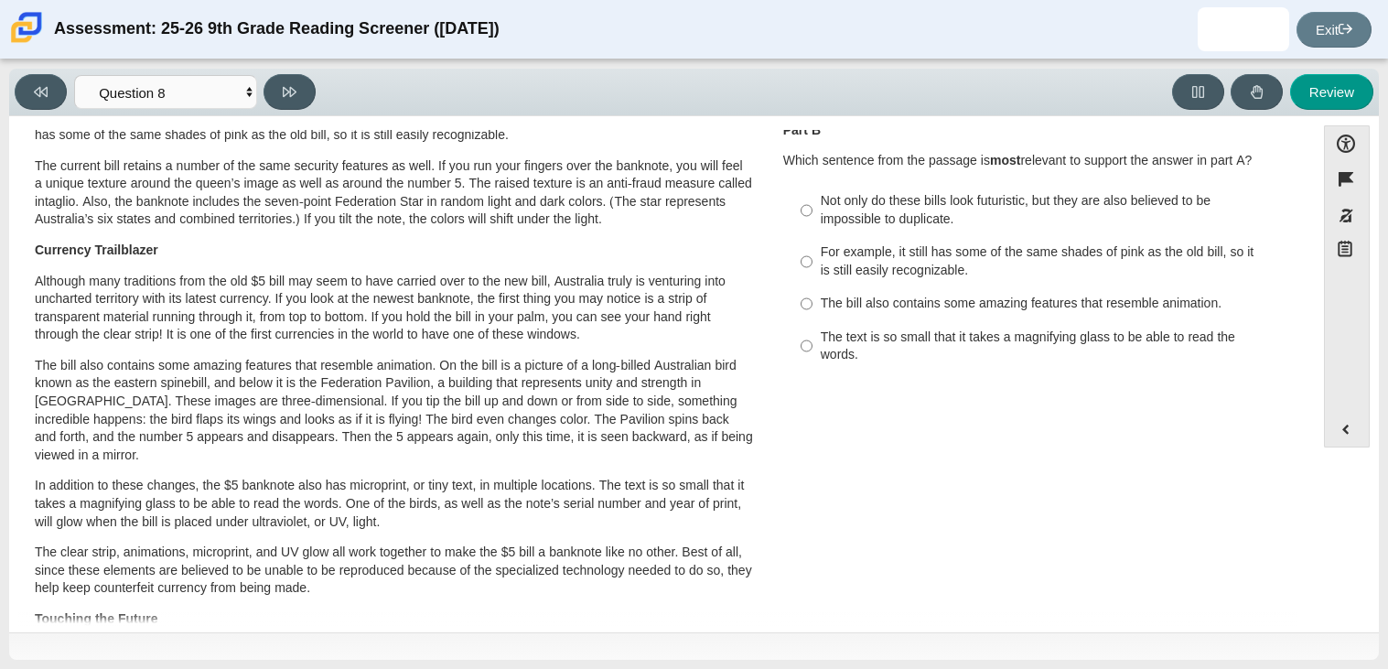
click at [852, 185] on label "Not only do these bills look futuristic, but they are also believed to be impos…" at bounding box center [1039, 210] width 502 height 51
click at [812, 185] on input "Not only do these bills look futuristic, but they are also believed to be impos…" at bounding box center [807, 210] width 12 height 51
radio input "true"
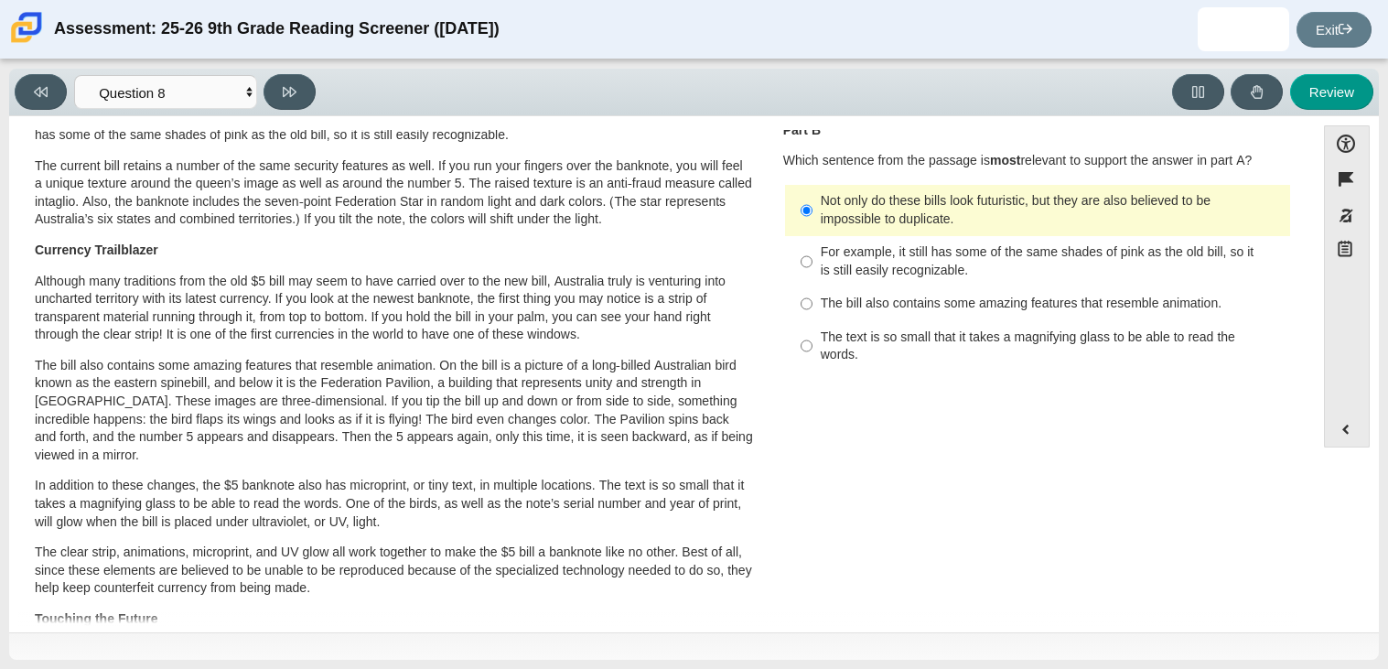
click at [298, 110] on div "Viewing Question 8 of 12 in Pacing Mode Questions Question 1 Question 2 Questio…" at bounding box center [694, 93] width 1370 height 48
click at [287, 107] on button at bounding box center [289, 92] width 52 height 36
select select "89f058d6-b15c-4ef5-a4b3-fdaffb8868b6"
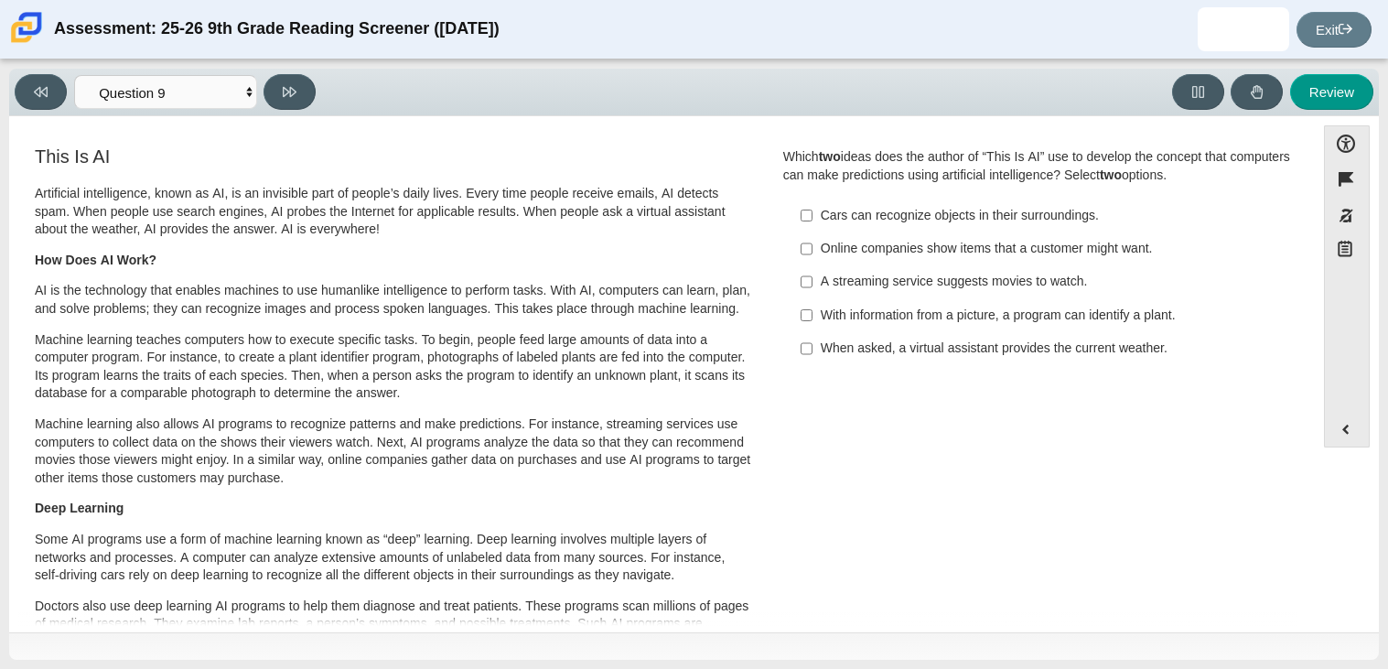
click at [1007, 254] on div "Online companies show items that a customer might want." at bounding box center [1052, 249] width 462 height 18
click at [812, 254] on input "Online companies show items that a customer might want. Online companies show i…" at bounding box center [807, 248] width 12 height 33
checkbox input "true"
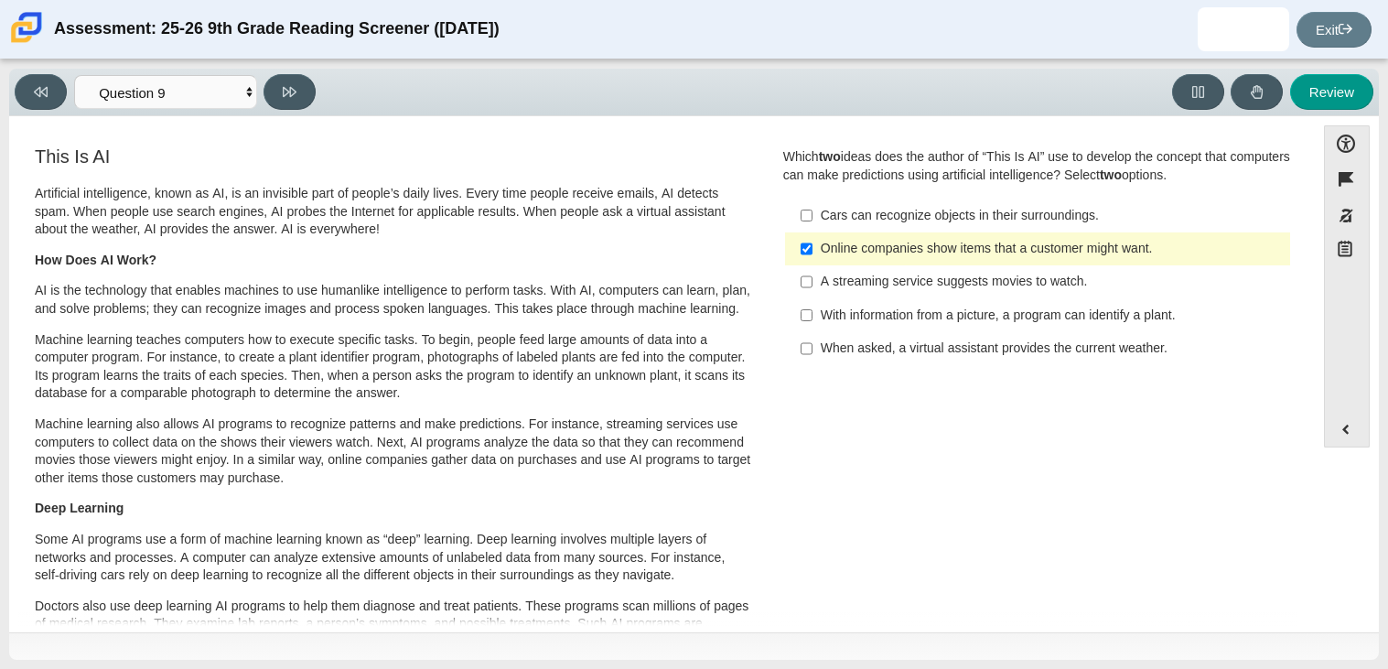
click at [855, 290] on div "A streaming service suggests movies to watch." at bounding box center [1052, 282] width 462 height 18
click at [812, 290] on input "A streaming service suggests movies to watch. A streaming service suggests movi…" at bounding box center [807, 281] width 12 height 33
checkbox input "true"
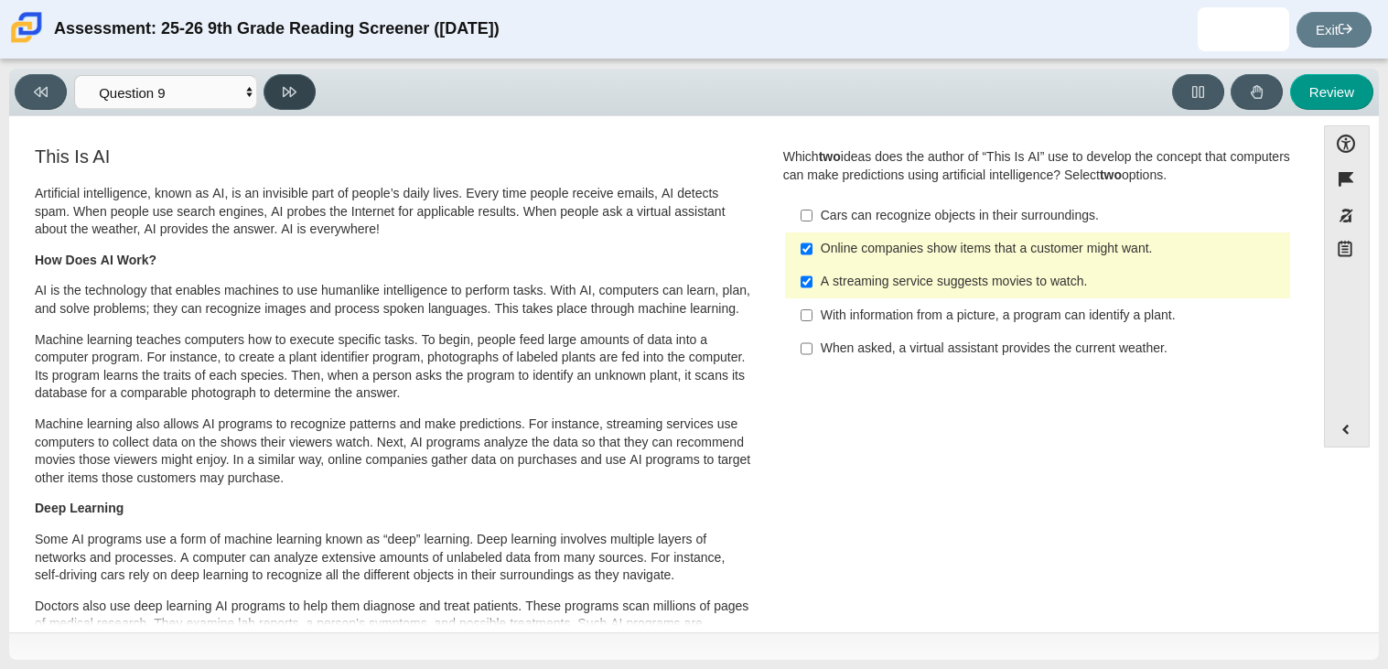
click at [300, 81] on button at bounding box center [289, 92] width 52 height 36
select select "cdf3c14e-a918-44d1-9b63-3db0fa81641e"
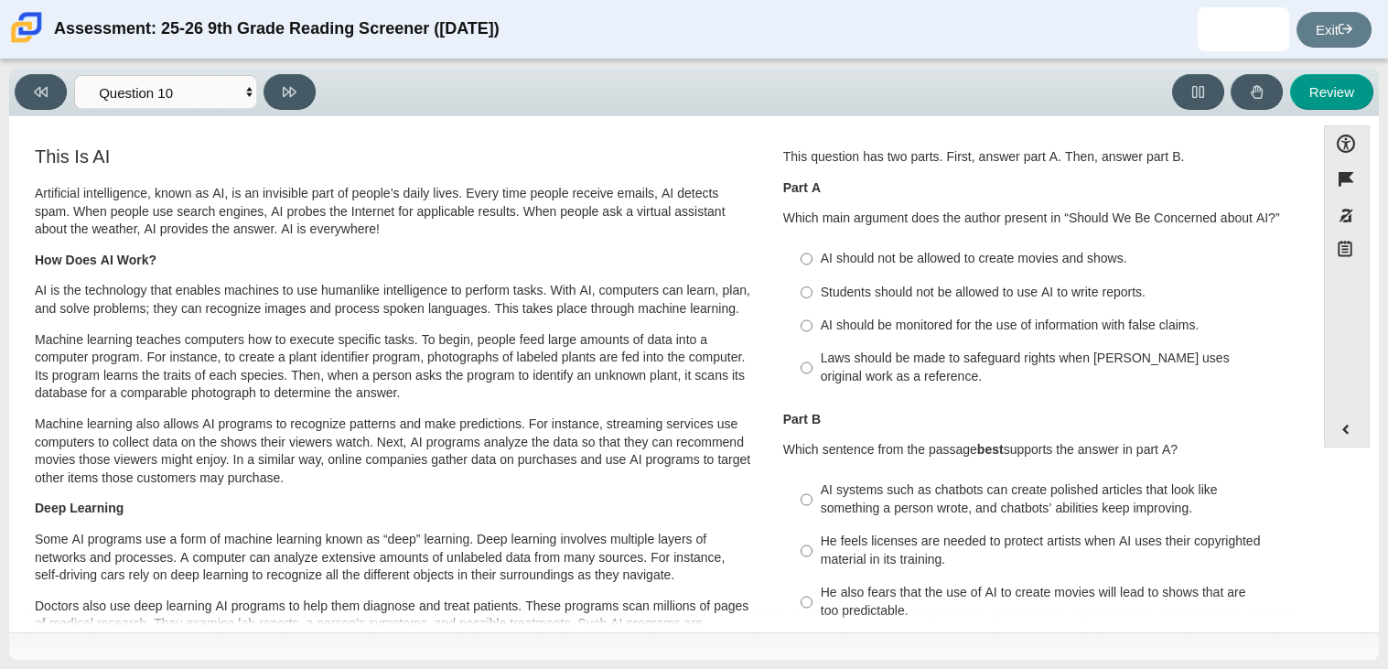
click at [905, 339] on label "AI should be monitored for the use of information with false claims. AI should …" at bounding box center [1039, 325] width 502 height 33
click at [812, 339] on input "AI should be monitored for the use of information with false claims. AI should …" at bounding box center [807, 325] width 12 height 33
radio input "true"
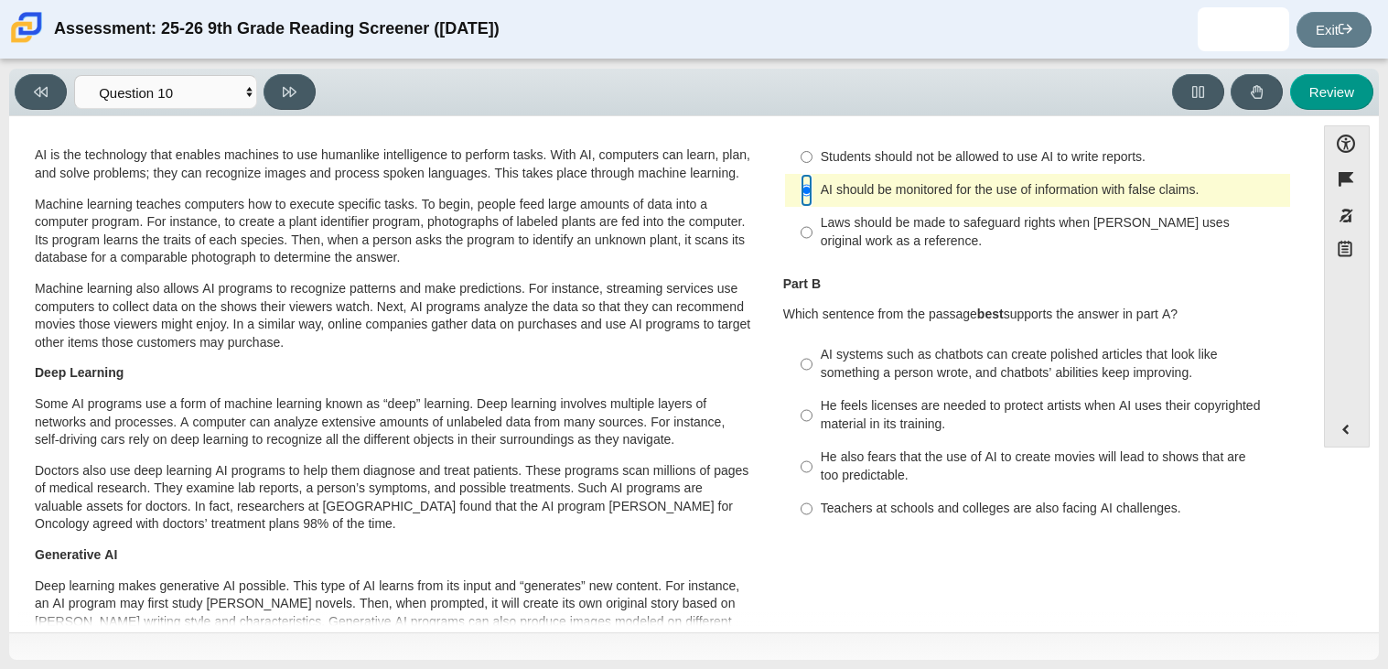
scroll to position [144, 0]
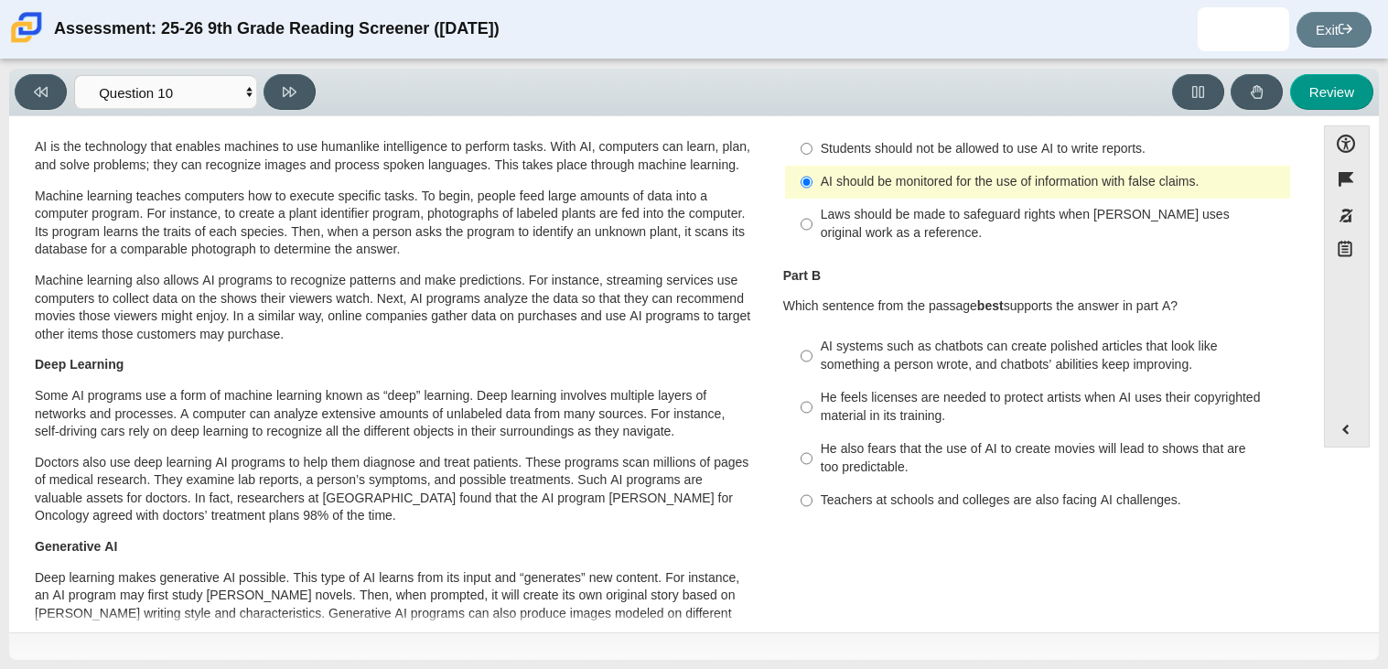
click at [889, 398] on div "He feels licenses are needed to protect artists when AI uses their copyrighted …" at bounding box center [1052, 407] width 462 height 36
click at [812, 398] on input "He feels licenses are needed to protect artists when AI uses their copyrighted …" at bounding box center [807, 407] width 12 height 51
radio input "true"
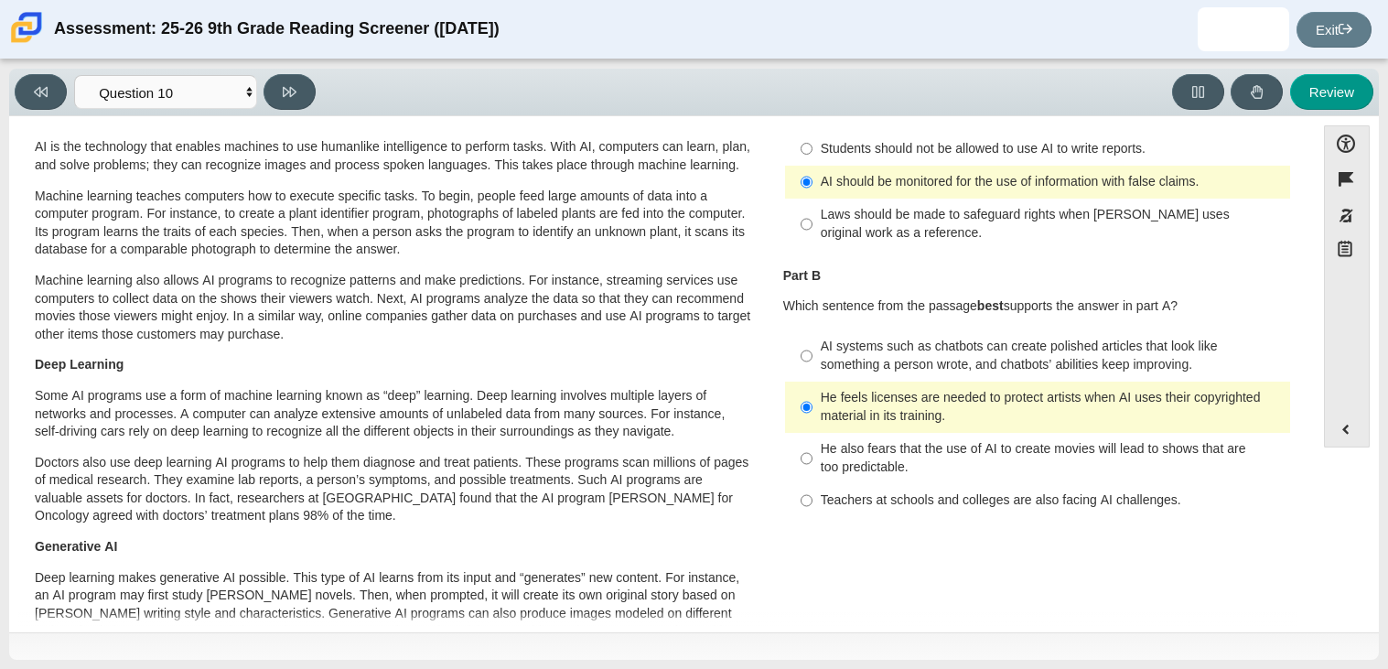
click at [913, 362] on div "AI systems such as chatbots can create polished articles that look like somethi…" at bounding box center [1052, 356] width 462 height 36
click at [812, 362] on input "AI systems such as chatbots can create polished articles that look like somethi…" at bounding box center [807, 355] width 12 height 51
radio input "true"
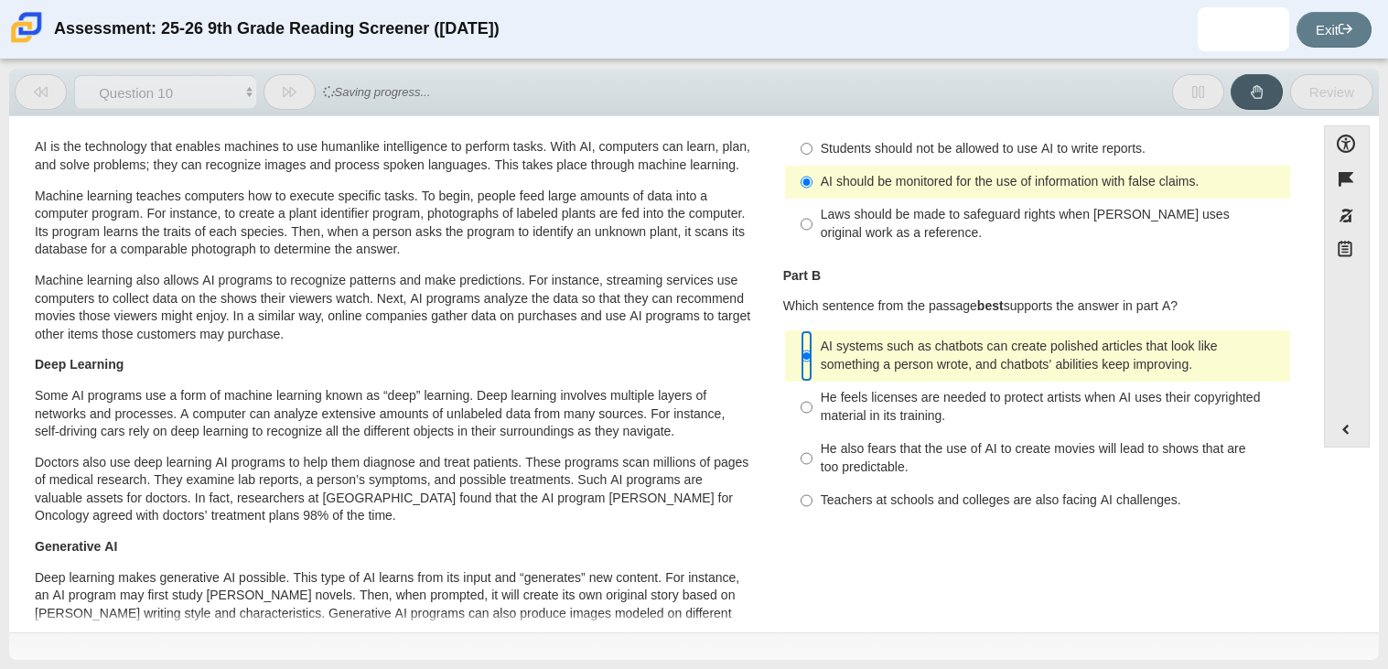
scroll to position [0, 0]
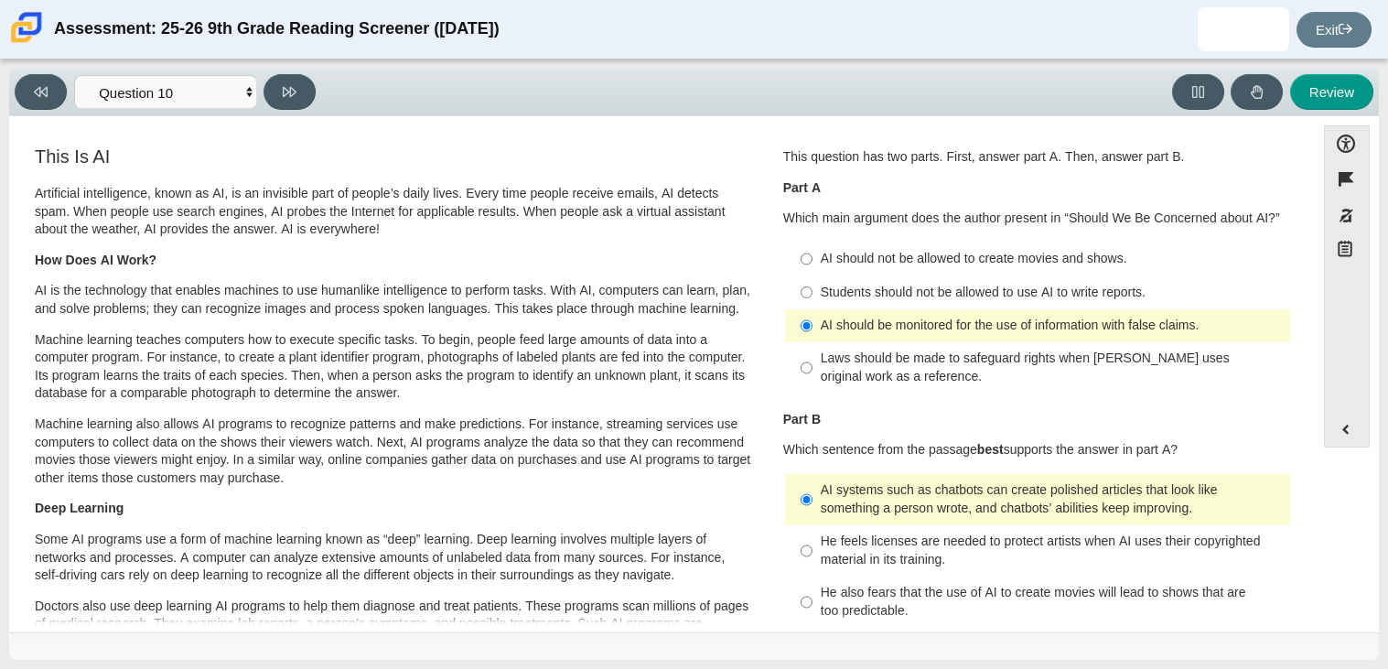
click at [967, 296] on div "Students should not be allowed to use AI to write reports." at bounding box center [1052, 293] width 462 height 18
click at [812, 296] on input "Students should not be allowed to use AI to write reports. Students should not …" at bounding box center [807, 291] width 12 height 33
radio input "true"
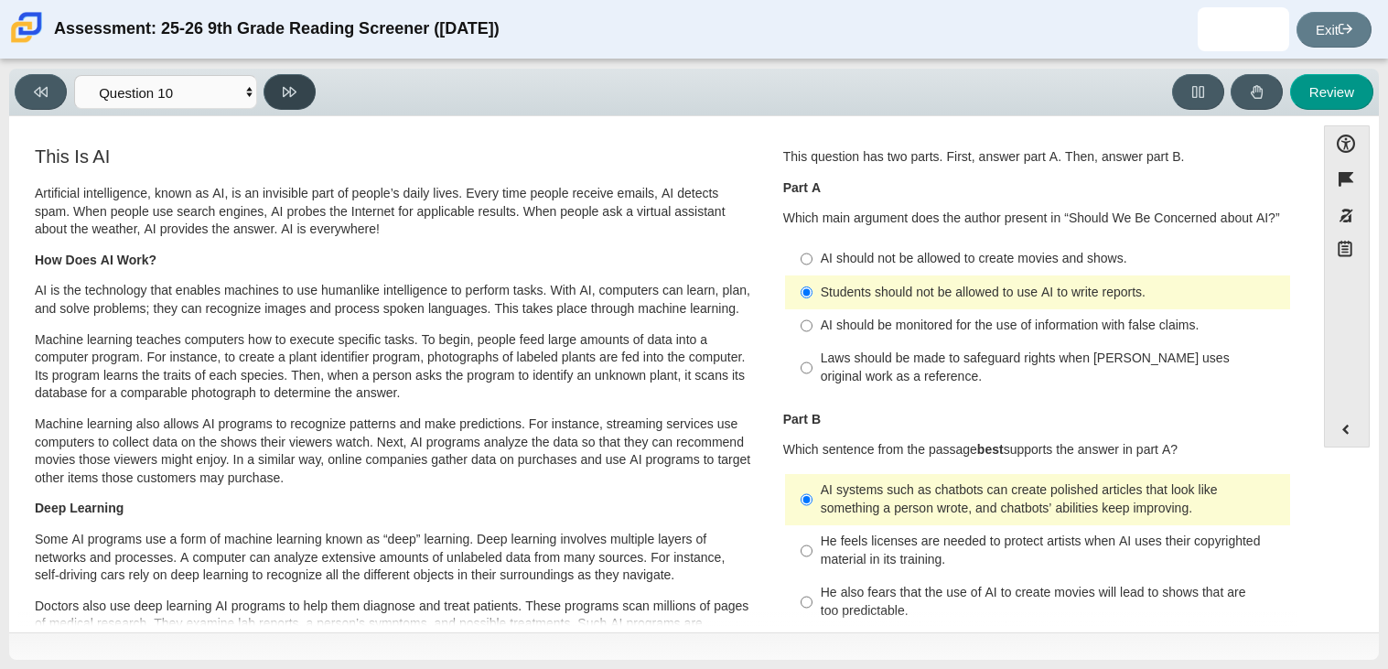
click at [271, 90] on button at bounding box center [289, 92] width 52 height 36
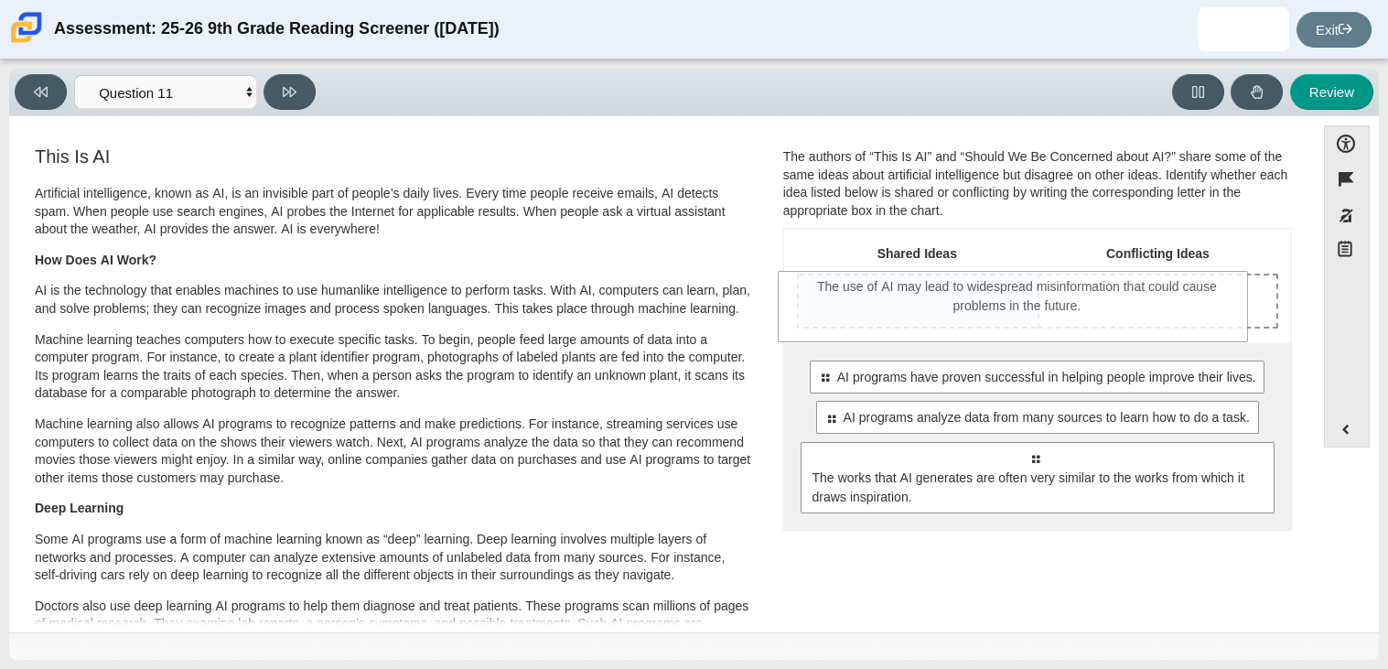
drag, startPoint x: 830, startPoint y: 469, endPoint x: 812, endPoint y: 297, distance: 172.9
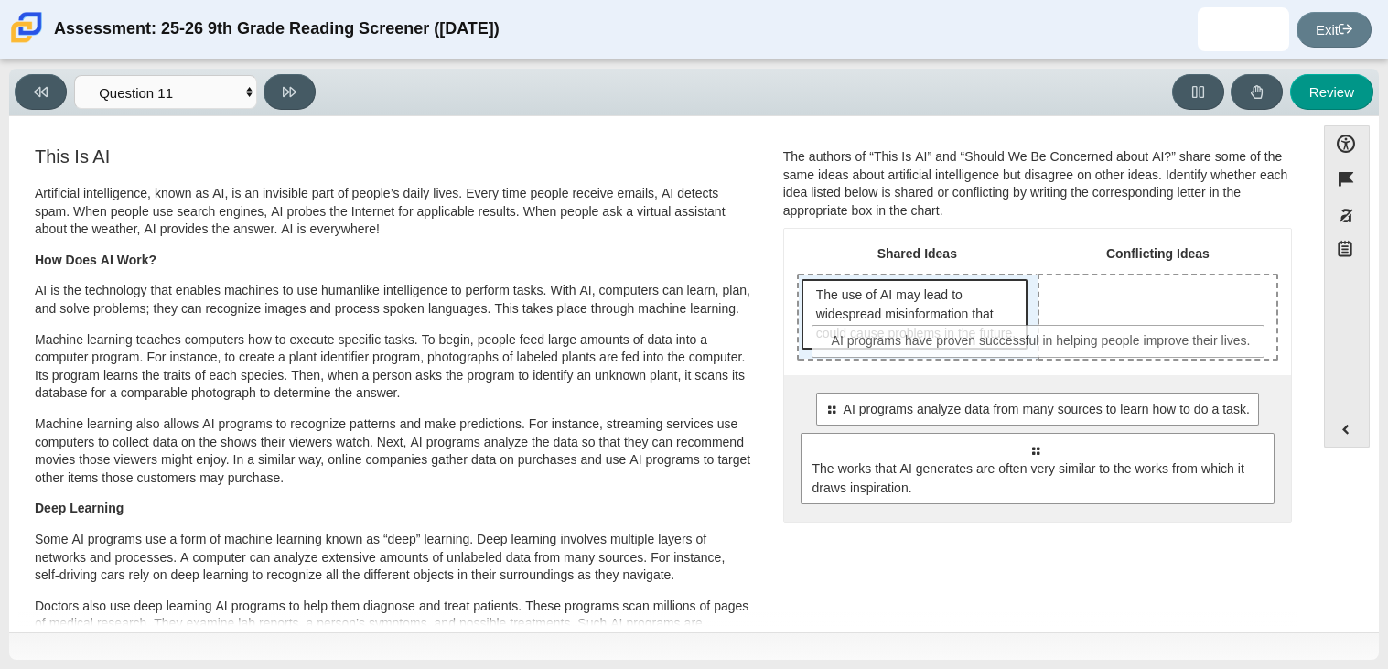
drag, startPoint x: 950, startPoint y: 421, endPoint x: 957, endPoint y: 344, distance: 77.2
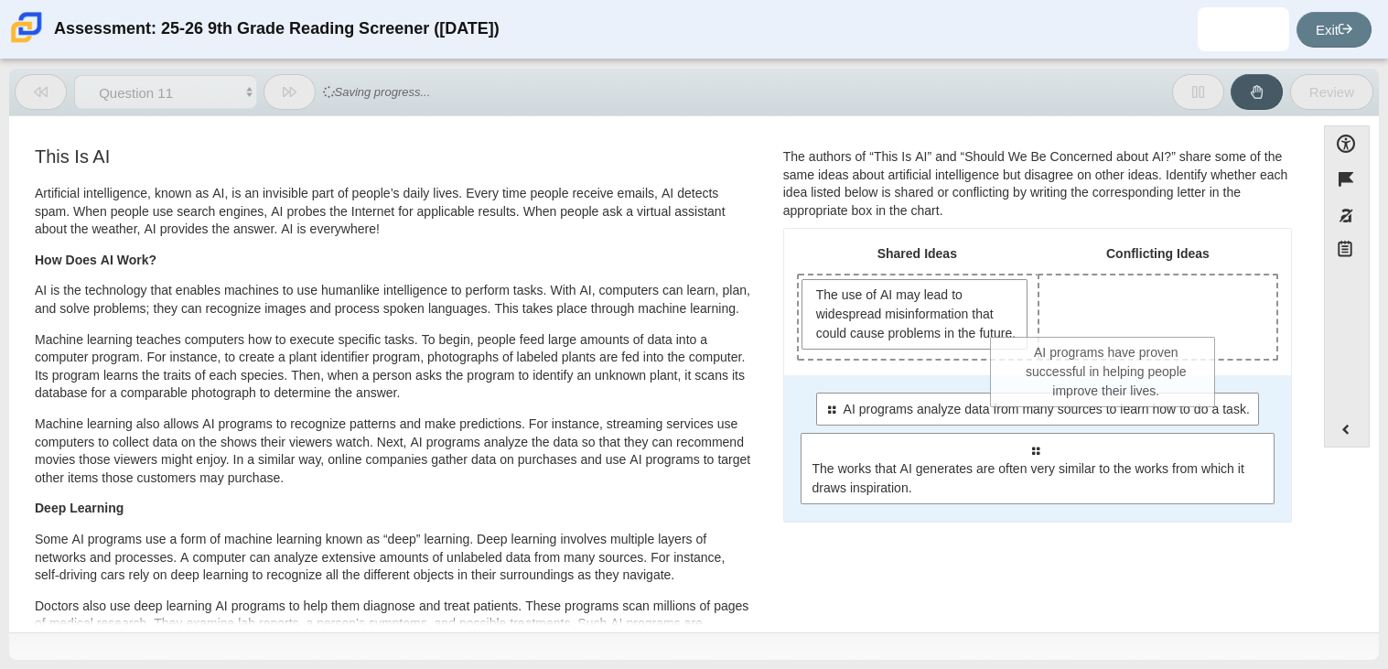
drag, startPoint x: 916, startPoint y: 435, endPoint x: 1112, endPoint y: 398, distance: 200.2
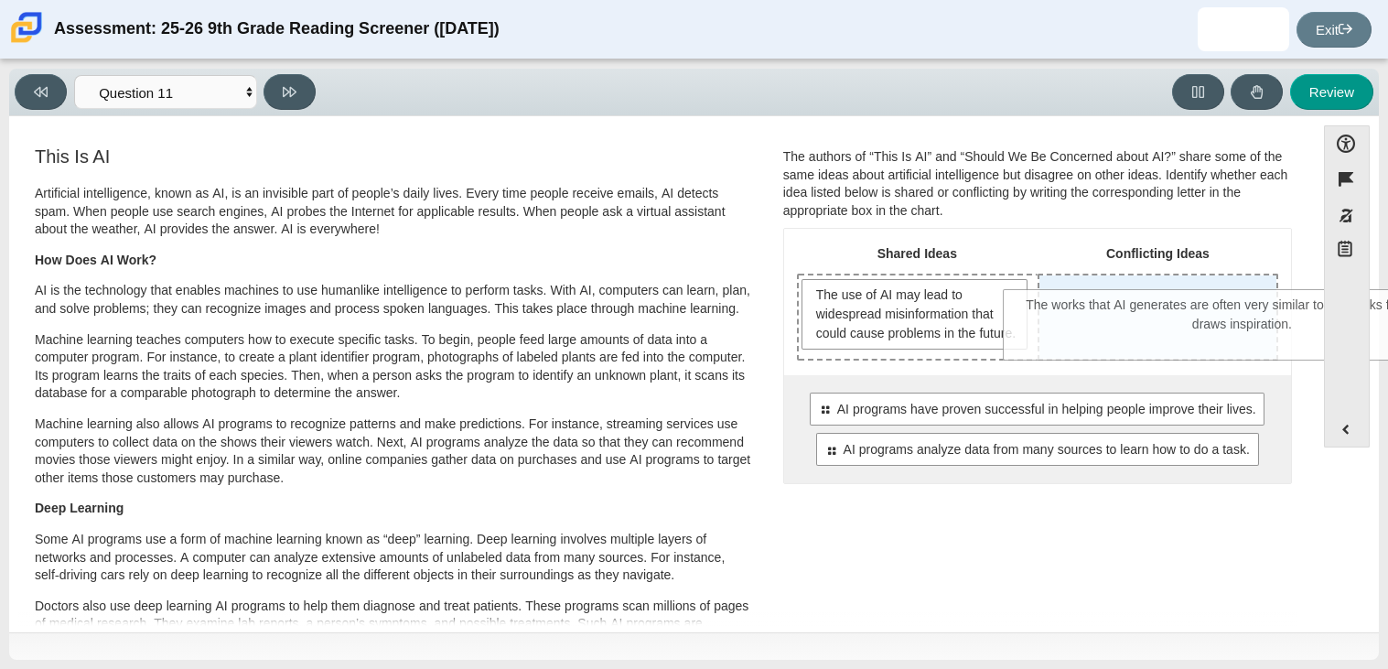
drag, startPoint x: 876, startPoint y: 553, endPoint x: 1083, endPoint y: 349, distance: 290.5
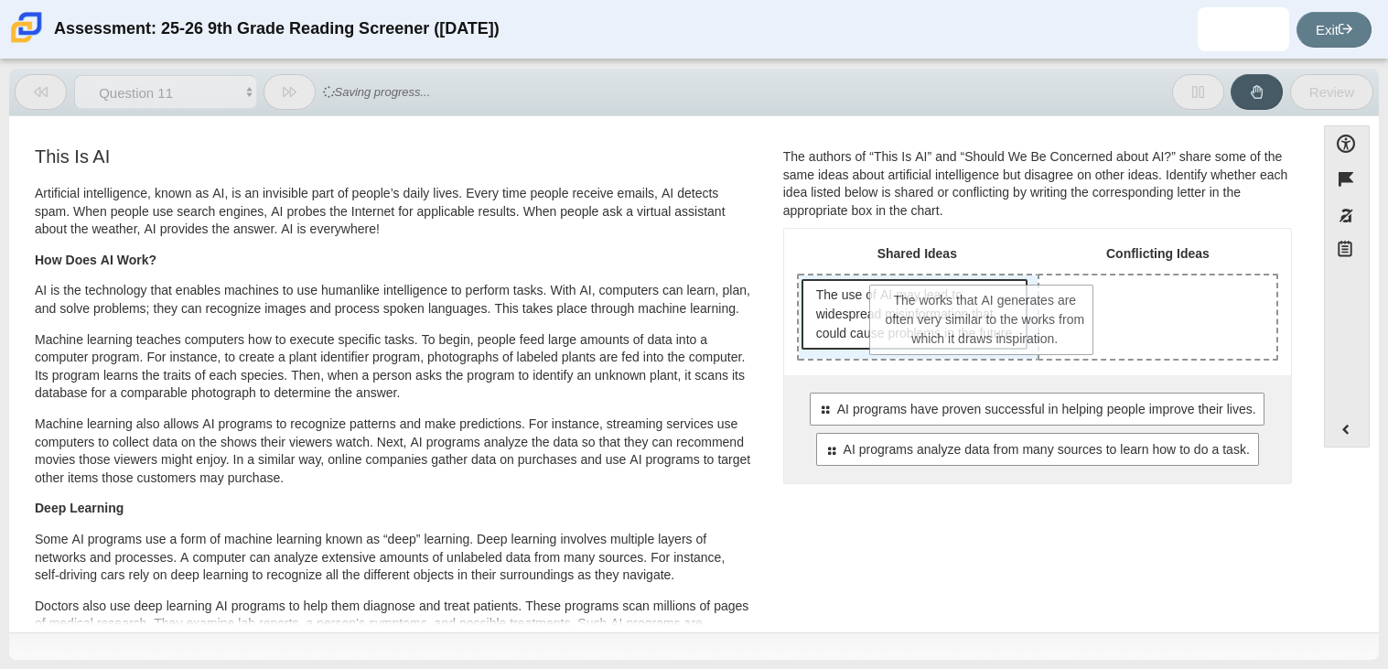
drag, startPoint x: 1111, startPoint y: 338, endPoint x: 945, endPoint y: 344, distance: 165.7
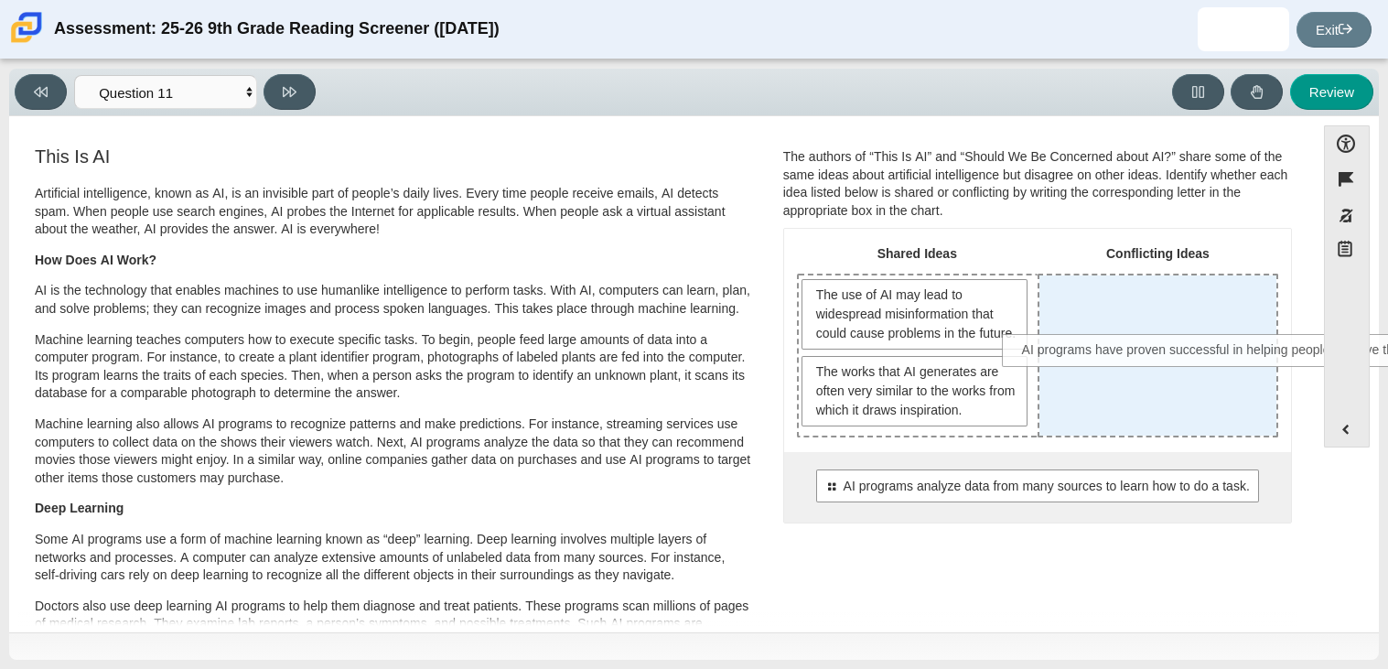
drag, startPoint x: 934, startPoint y: 519, endPoint x: 1134, endPoint y: 364, distance: 253.1
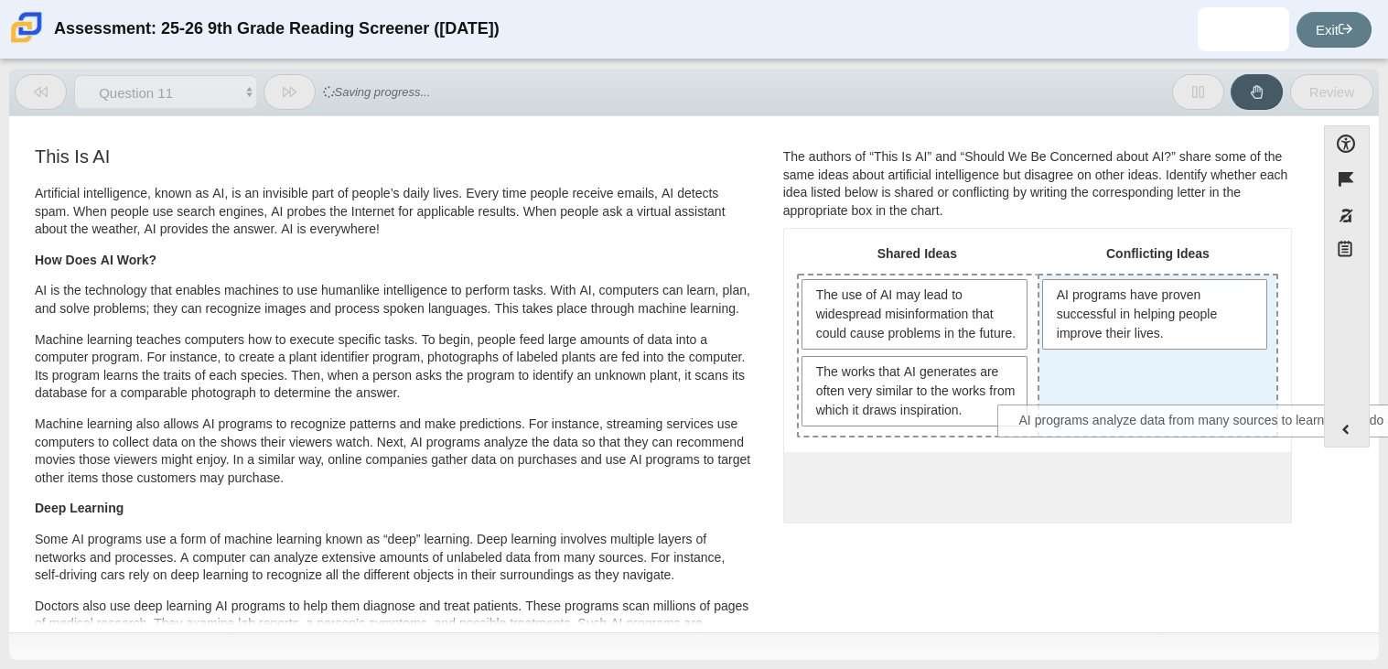
drag, startPoint x: 893, startPoint y: 505, endPoint x: 1083, endPoint y: 422, distance: 207.7
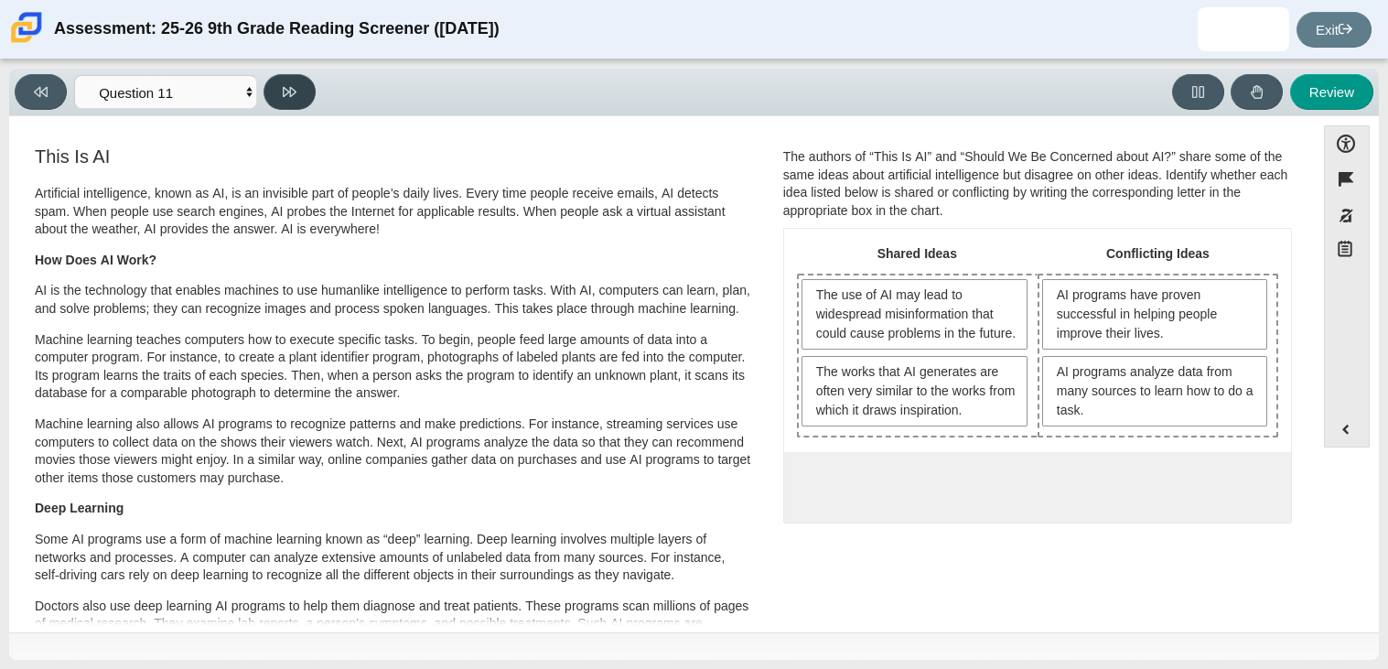
click at [278, 88] on button at bounding box center [289, 92] width 52 height 36
select select "c3effed4-44ce-4a19-bd96-1787f34e9b4c"
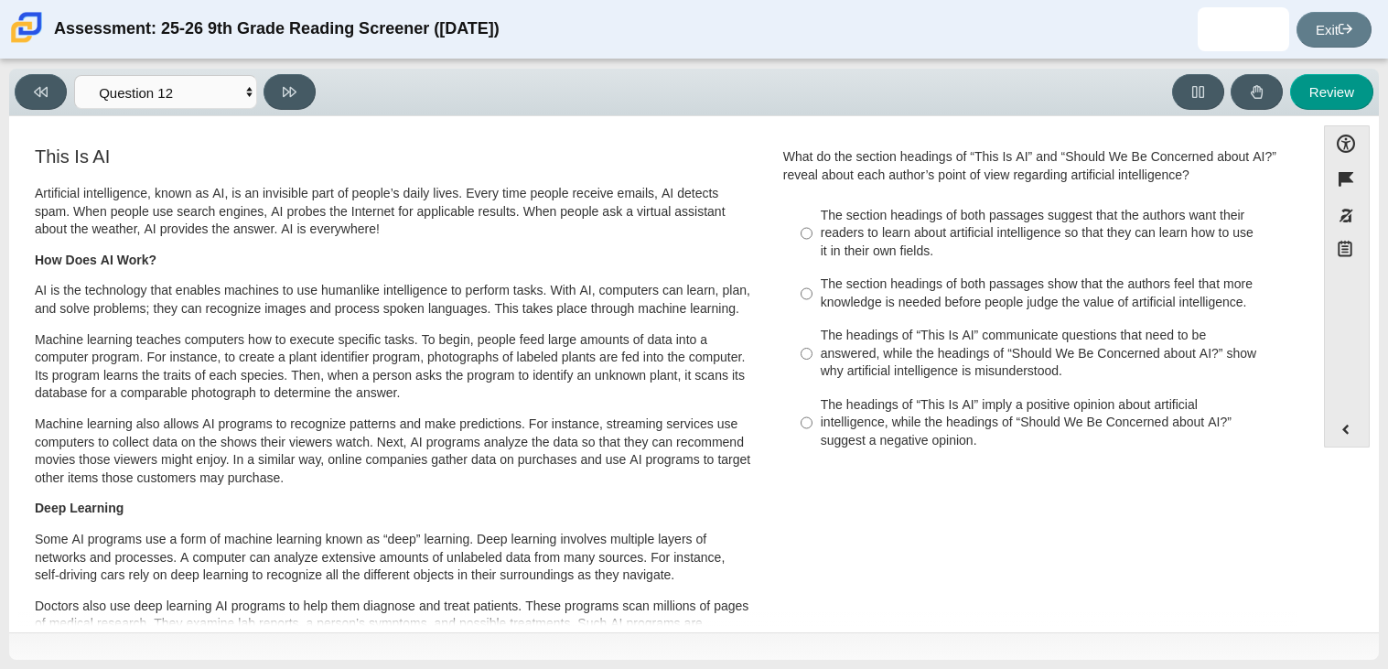
click at [999, 301] on div "The section headings of both passages show that the authors feel that more know…" at bounding box center [1052, 293] width 462 height 36
click at [812, 301] on input "The section headings of both passages show that the authors feel that more know…" at bounding box center [807, 293] width 12 height 51
radio input "true"
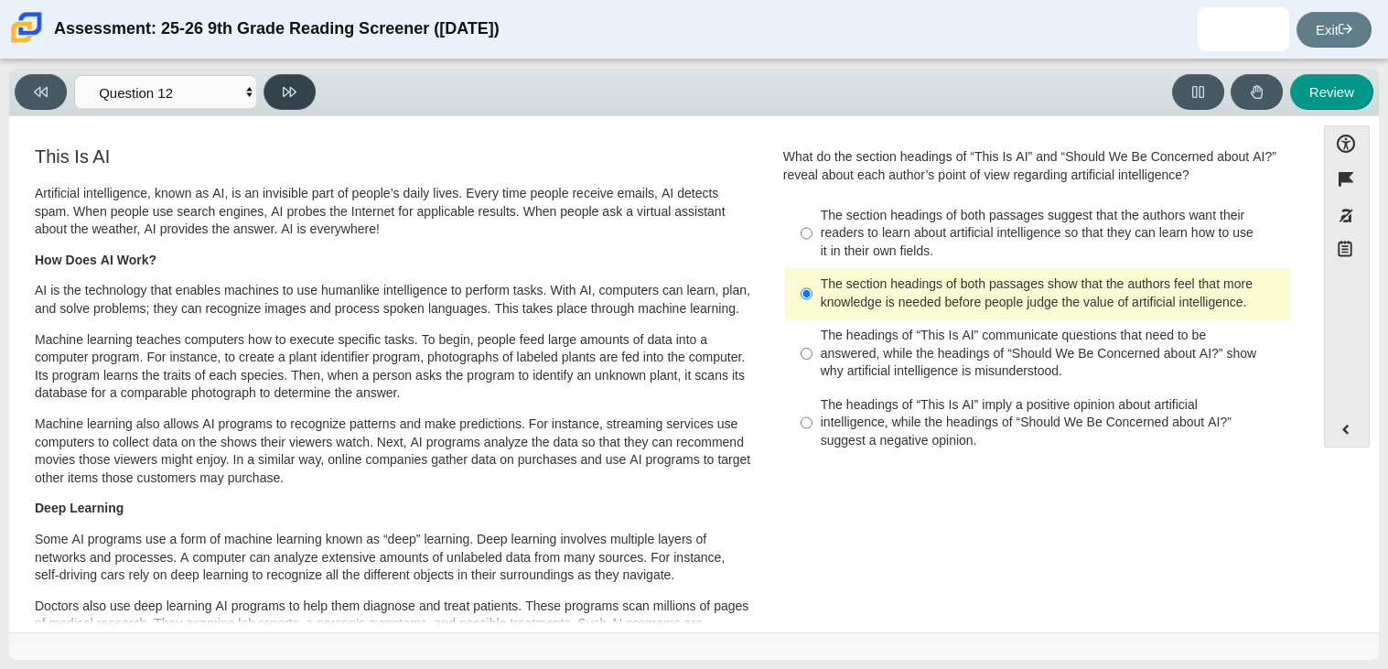
click at [276, 86] on button at bounding box center [289, 92] width 52 height 36
select select "review"
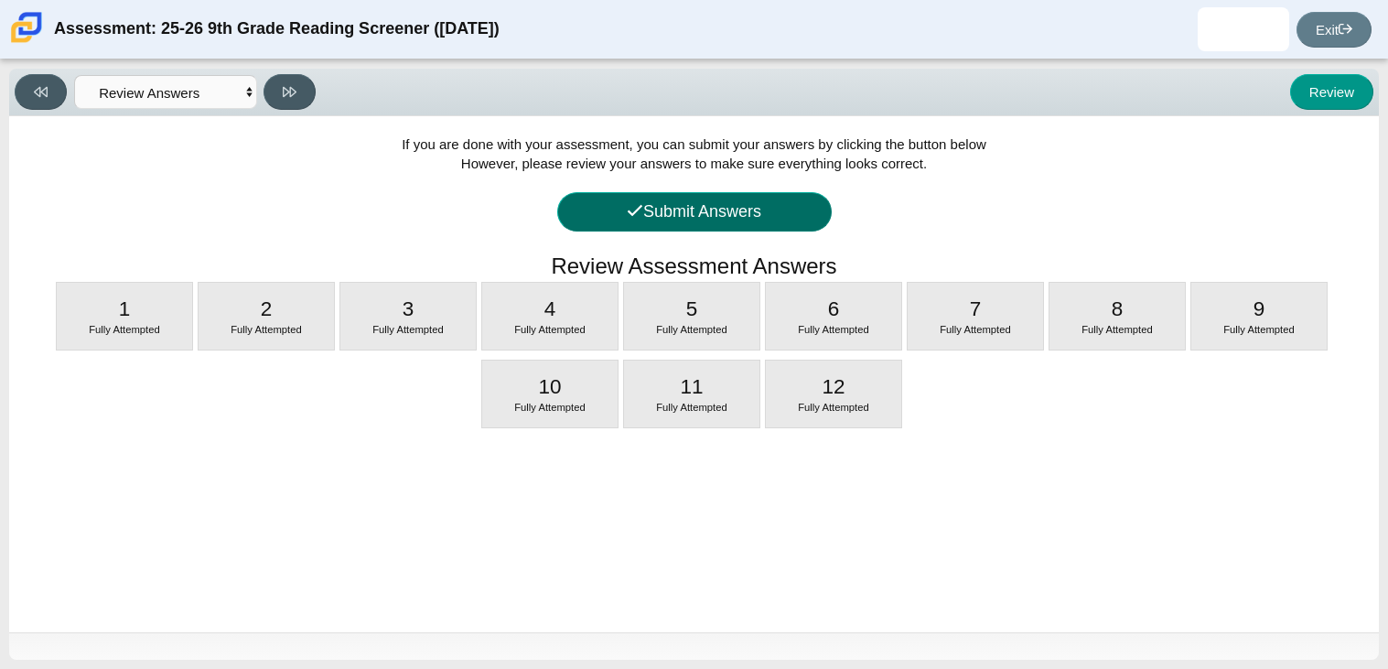
click at [650, 210] on button "Submit Answers" at bounding box center [694, 211] width 274 height 39
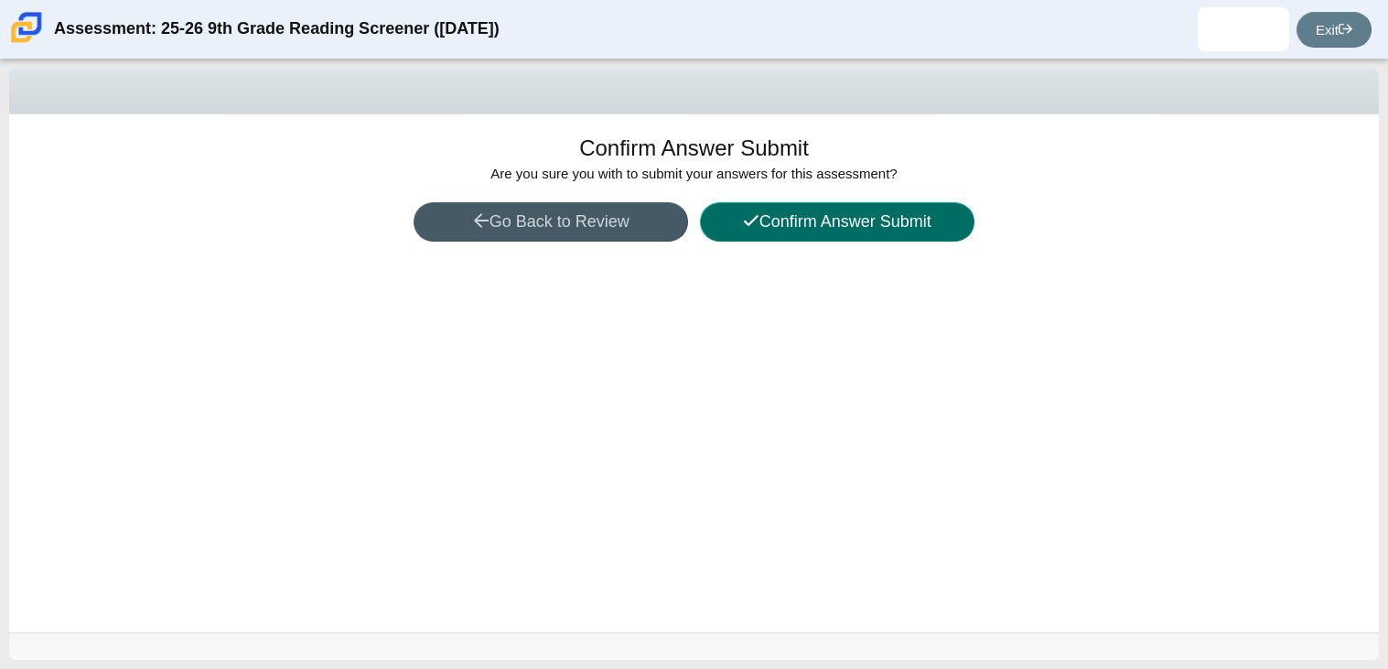
click at [876, 212] on button "Confirm Answer Submit" at bounding box center [837, 221] width 274 height 39
